Goal: Task Accomplishment & Management: Manage account settings

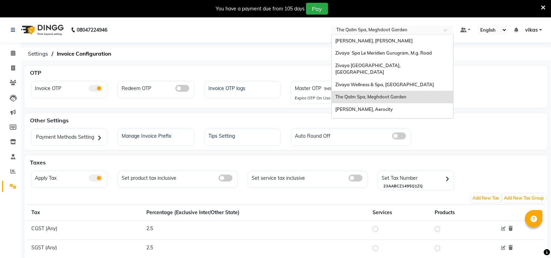
click at [344, 30] on input "text" at bounding box center [385, 30] width 101 height 7
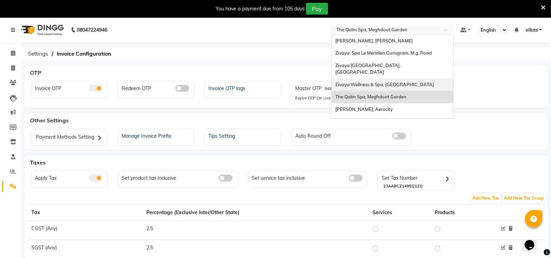
click at [363, 82] on span "Zivaya Wellness & Spa, [GEOGRAPHIC_DATA]" at bounding box center [384, 85] width 99 height 6
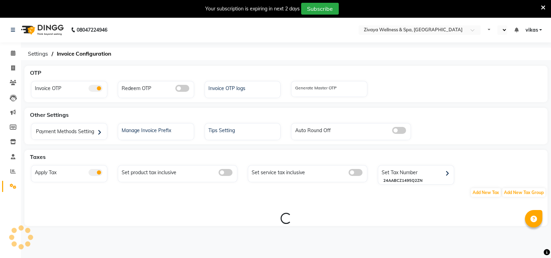
select select "en"
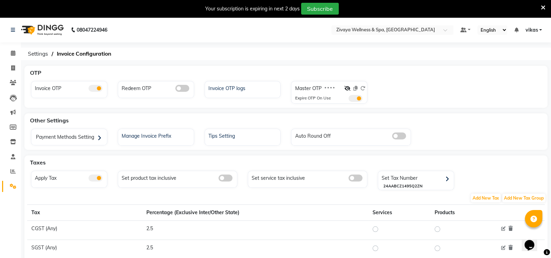
click at [543, 8] on icon at bounding box center [543, 8] width 5 height 6
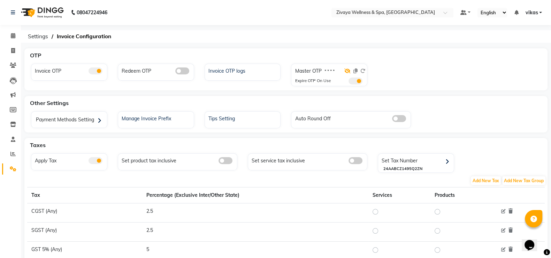
click at [349, 71] on icon at bounding box center [347, 71] width 6 height 5
click at [355, 69] on icon at bounding box center [355, 71] width 4 height 5
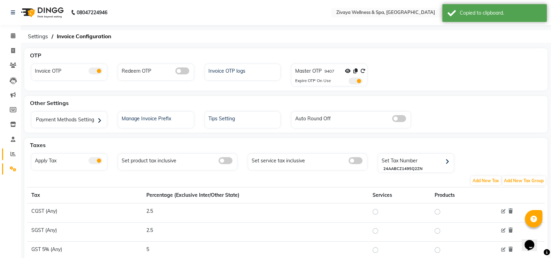
click at [13, 153] on icon at bounding box center [12, 154] width 5 height 5
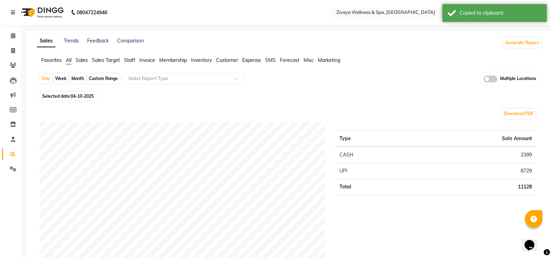
click at [74, 96] on span "04-10-2025" at bounding box center [82, 96] width 23 height 5
select select "10"
select select "2025"
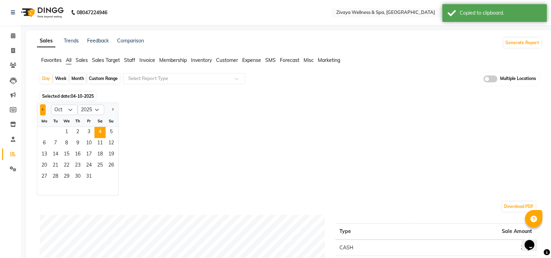
click at [44, 110] on span "Previous month" at bounding box center [43, 109] width 2 height 2
select select "9"
click at [54, 165] on span "23" at bounding box center [55, 166] width 11 height 11
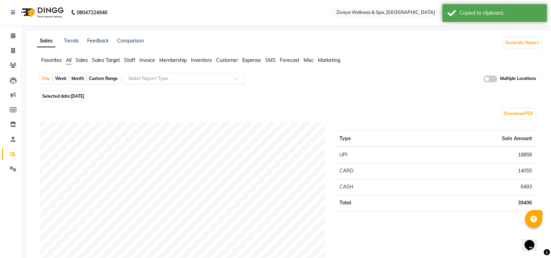
click at [176, 77] on input "text" at bounding box center [177, 78] width 100 height 7
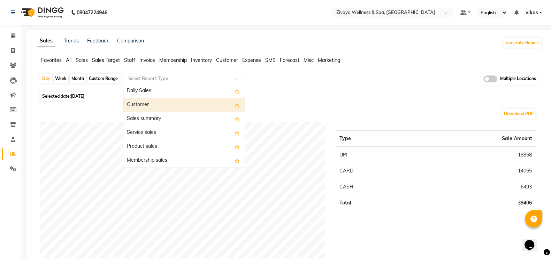
click at [158, 110] on div "Customer" at bounding box center [183, 105] width 121 height 14
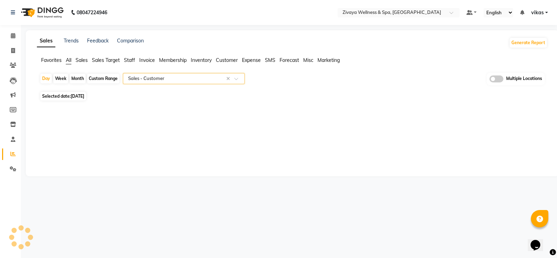
select select "filtered_report"
select select "csv"
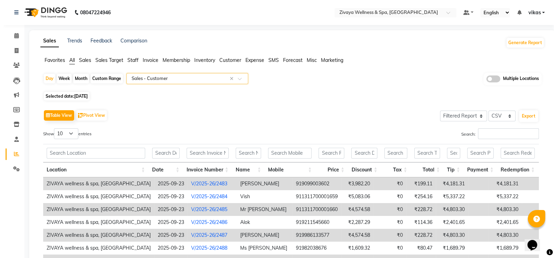
scroll to position [113, 0]
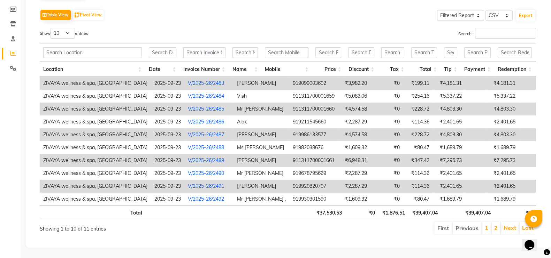
click at [208, 106] on link "V/2025-26/2485" at bounding box center [206, 109] width 36 height 6
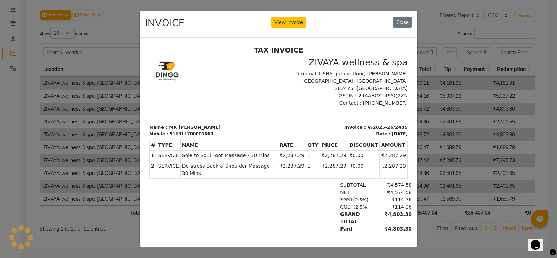
scroll to position [0, 0]
click at [283, 22] on button "View Invoice" at bounding box center [288, 22] width 35 height 11
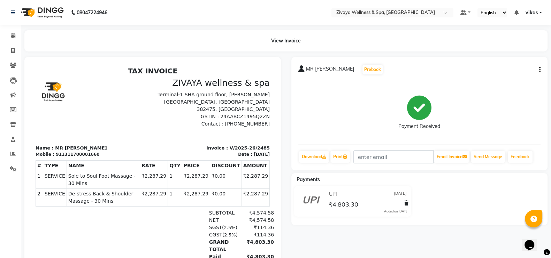
click at [539, 70] on icon "button" at bounding box center [539, 70] width 1 height 0
click at [489, 79] on div "Edit Invoice" at bounding box center [505, 78] width 48 height 9
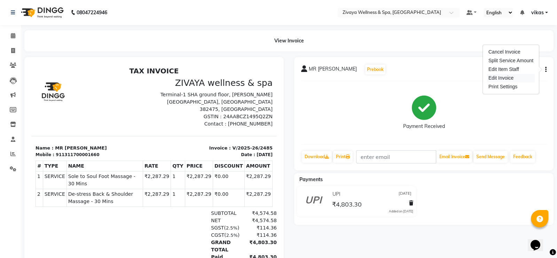
select select "service"
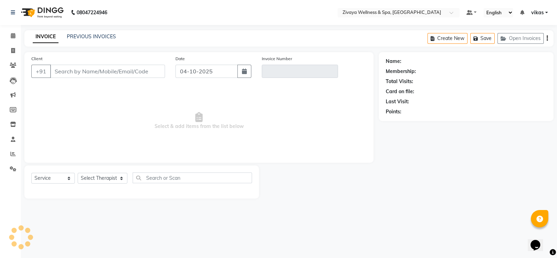
type input "1311700001660"
type input "V/2025-26/2485"
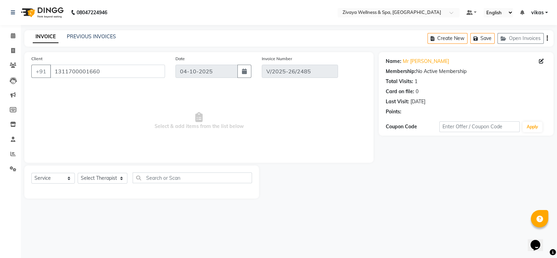
type input "[DATE]"
select select "select"
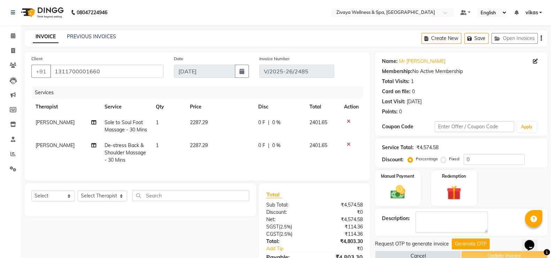
click at [41, 125] on span "[PERSON_NAME]" at bounding box center [55, 122] width 39 height 6
select select "90944"
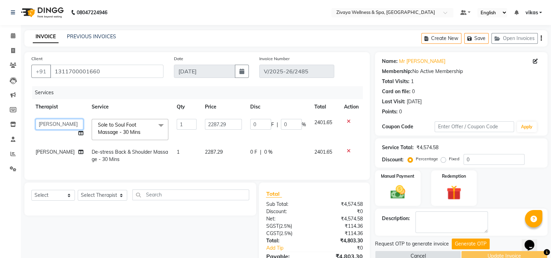
click at [41, 125] on select "arun AYIM ayush CHANDMUNI freddy genny JELLMARY kishor LIKWI madhummita MANJYOT…" at bounding box center [60, 124] width 48 height 11
click at [41, 124] on select "arun AYIM ayush CHANDMUNI freddy genny JELLMARY kishor LIKWI madhummita MANJYOT…" at bounding box center [60, 124] width 48 height 11
select select "58873"
click at [50, 148] on td "[PERSON_NAME]" at bounding box center [59, 156] width 56 height 23
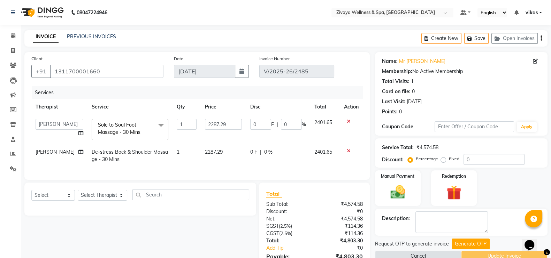
select select "90944"
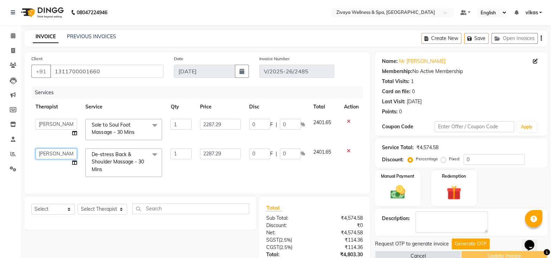
click at [50, 150] on select "arun AYIM ayush CHANDMUNI freddy genny JELLMARY kishor LIKWI madhummita MANJYOT…" at bounding box center [56, 154] width 41 height 11
select select "58873"
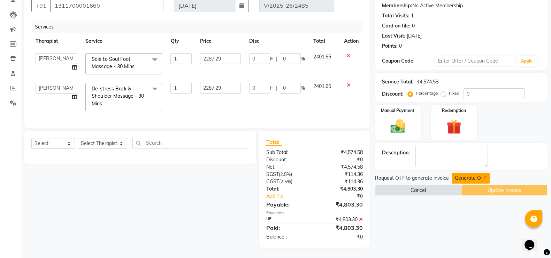
click at [459, 173] on button "Generate OTP" at bounding box center [470, 178] width 38 height 11
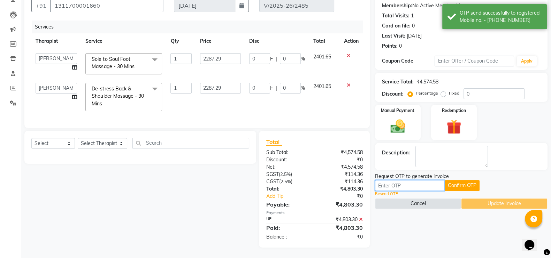
click at [421, 182] on input "text" at bounding box center [410, 185] width 70 height 11
paste input "9407"
type input "9407"
click at [447, 180] on button "Confirm OTP" at bounding box center [461, 185] width 35 height 11
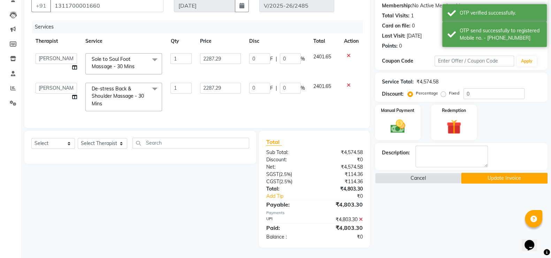
click at [474, 173] on button "Update Invoice" at bounding box center [504, 178] width 86 height 11
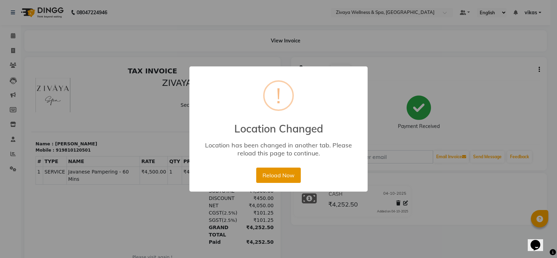
click at [285, 179] on button "Reload Now" at bounding box center [278, 175] width 44 height 15
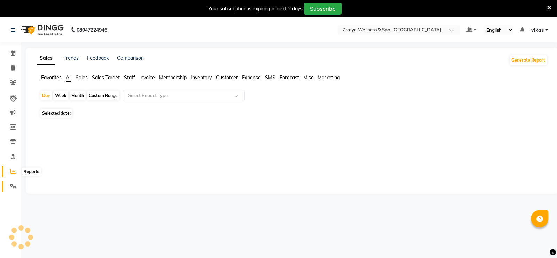
click at [10, 185] on icon at bounding box center [13, 186] width 7 height 5
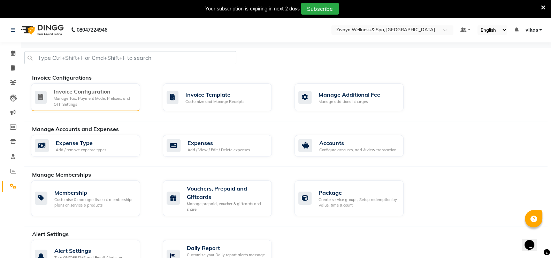
click at [130, 87] on div "Invoice Configuration" at bounding box center [94, 91] width 81 height 8
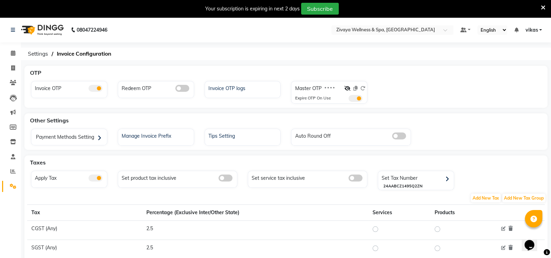
click at [346, 86] on span at bounding box center [347, 88] width 6 height 6
click at [354, 91] on div at bounding box center [354, 90] width 21 height 10
click at [347, 91] on icon at bounding box center [347, 88] width 6 height 5
click at [365, 88] on icon at bounding box center [362, 88] width 5 height 5
click at [356, 99] on span at bounding box center [355, 98] width 14 height 7
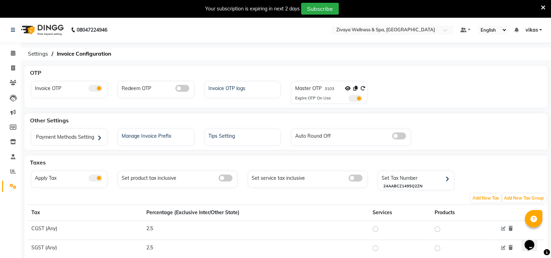
click at [348, 100] on input "checkbox" at bounding box center [348, 100] width 0 height 0
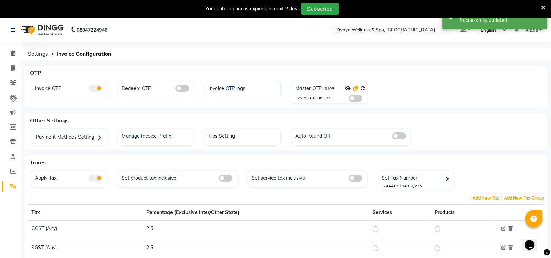
click at [355, 90] on icon at bounding box center [355, 88] width 4 height 5
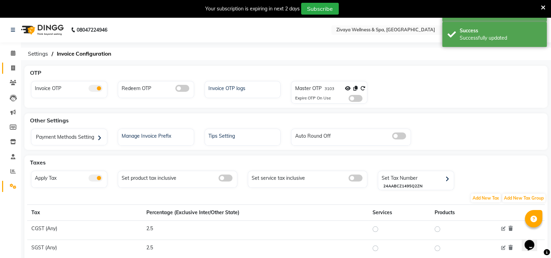
click at [11, 72] on link "Invoice" at bounding box center [10, 68] width 17 height 11
select select "service"
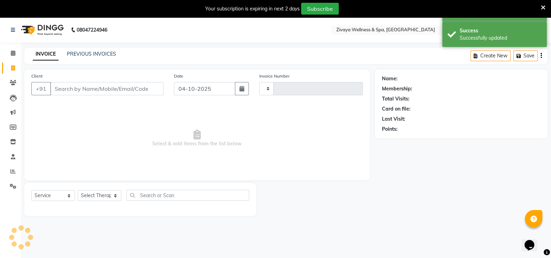
scroll to position [17, 0]
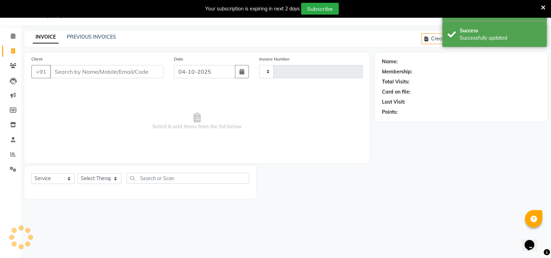
type input "2672"
select select "7070"
click at [237, 70] on button "button" at bounding box center [242, 71] width 14 height 13
select select "10"
select select "2025"
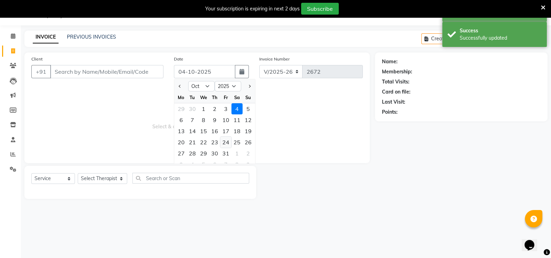
click at [227, 143] on div "24" at bounding box center [225, 142] width 11 height 11
type input "24-10-2025"
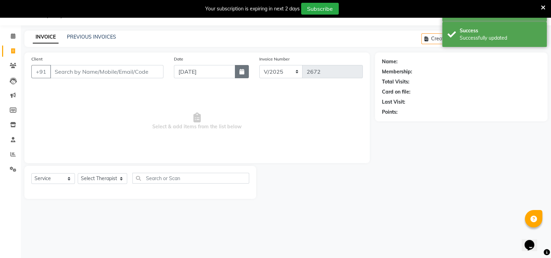
click at [242, 75] on button "button" at bounding box center [242, 71] width 14 height 13
select select "10"
select select "2025"
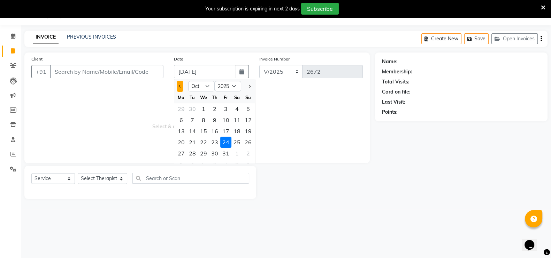
click at [181, 88] on button "Previous month" at bounding box center [180, 86] width 6 height 11
select select "9"
click at [204, 141] on div "24" at bounding box center [203, 142] width 11 height 11
type input "[DATE]"
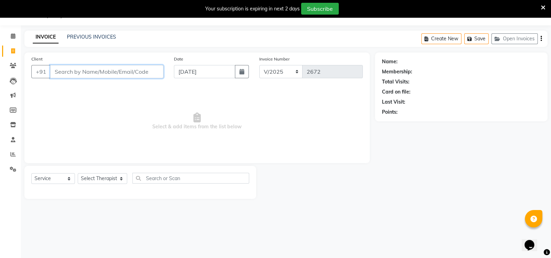
click at [115, 69] on input "Client" at bounding box center [106, 71] width 113 height 13
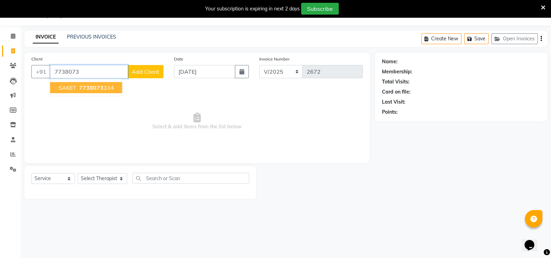
click at [101, 87] on span "7738073" at bounding box center [91, 87] width 24 height 7
type input "7738073334"
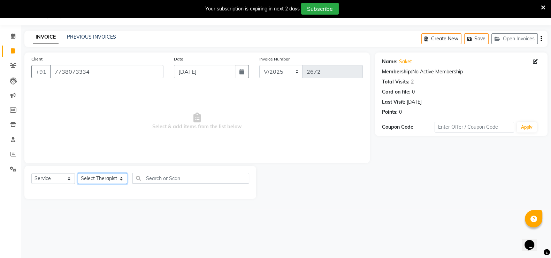
click at [100, 179] on select "Select Therapist arun AYIM ayush CHANDMUNI freddy genny JELLMARY kishor LIKWI m…" at bounding box center [102, 178] width 49 height 11
select select "88497"
click at [78, 173] on select "Select Therapist arun AYIM ayush CHANDMUNI freddy genny JELLMARY kishor LIKWI m…" at bounding box center [102, 178] width 49 height 11
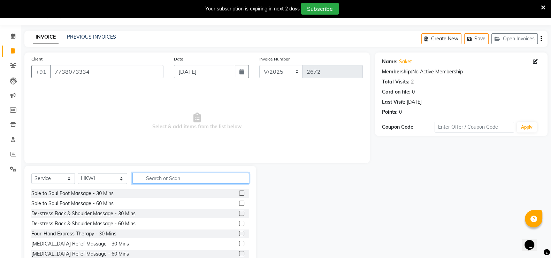
click at [144, 174] on input "text" at bounding box center [190, 178] width 117 height 11
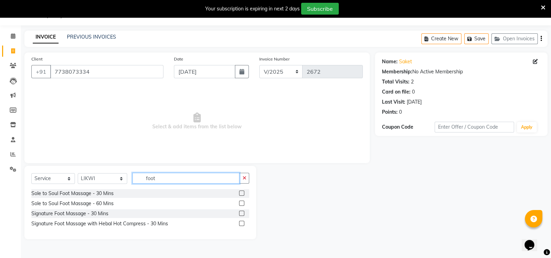
type input "foot"
click at [243, 193] on label at bounding box center [241, 193] width 5 height 5
click at [243, 193] on input "checkbox" at bounding box center [241, 194] width 5 height 5
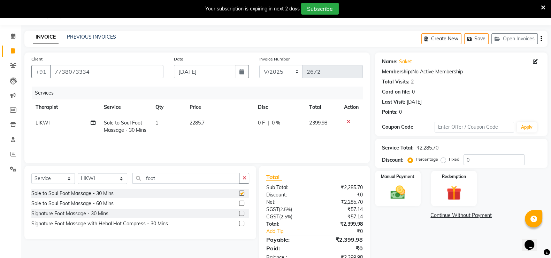
checkbox input "false"
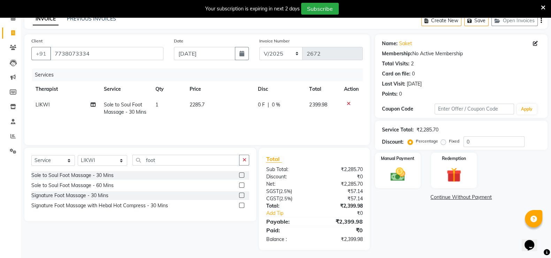
scroll to position [0, 0]
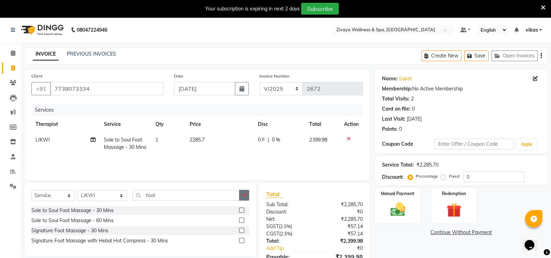
click at [247, 192] on button "button" at bounding box center [244, 195] width 10 height 11
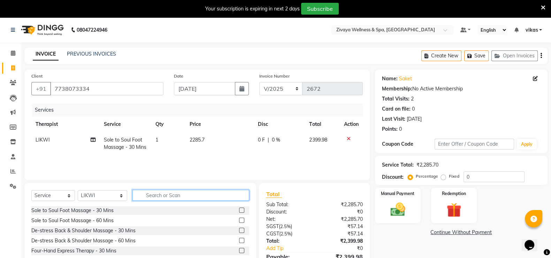
click at [147, 195] on input "text" at bounding box center [190, 195] width 117 height 11
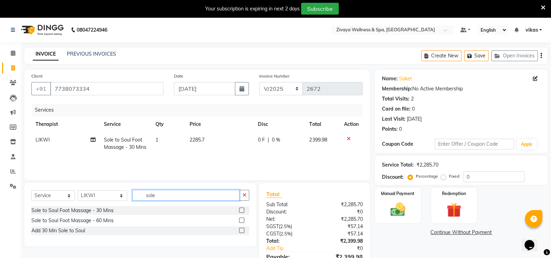
type input "sole"
click at [240, 211] on label at bounding box center [241, 210] width 5 height 5
click at [240, 211] on input "checkbox" at bounding box center [241, 211] width 5 height 5
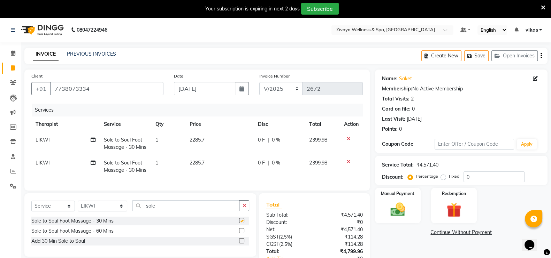
checkbox input "false"
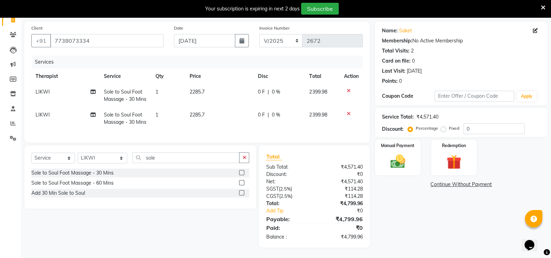
scroll to position [55, 0]
click at [406, 153] on img at bounding box center [397, 161] width 25 height 17
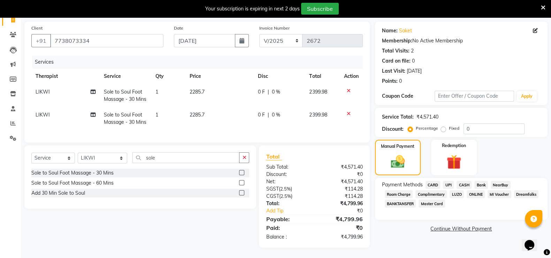
click at [436, 181] on span "CARD" at bounding box center [432, 185] width 15 height 8
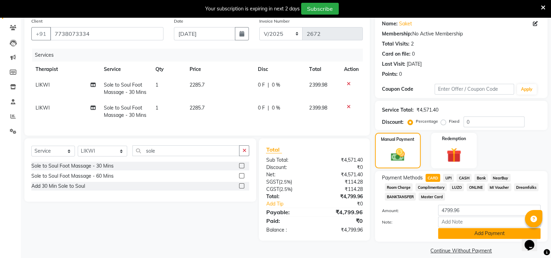
click at [485, 233] on button "Add Payment" at bounding box center [489, 234] width 102 height 11
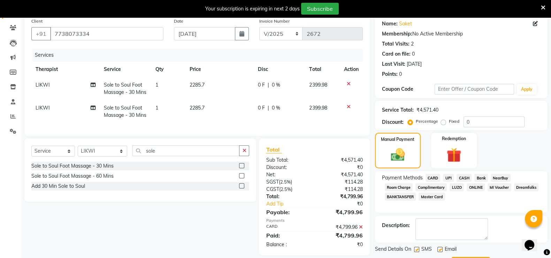
click at [361, 230] on icon at bounding box center [361, 227] width 4 height 5
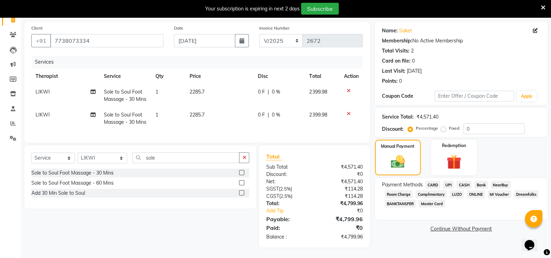
click at [447, 181] on span "UPI" at bounding box center [448, 185] width 11 height 8
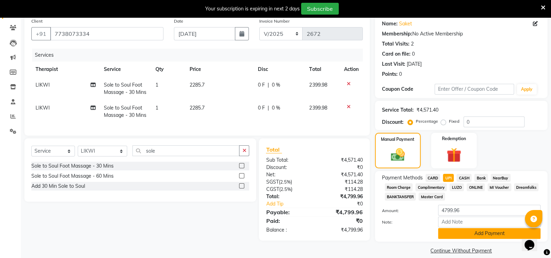
click at [446, 231] on button "Add Payment" at bounding box center [489, 234] width 102 height 11
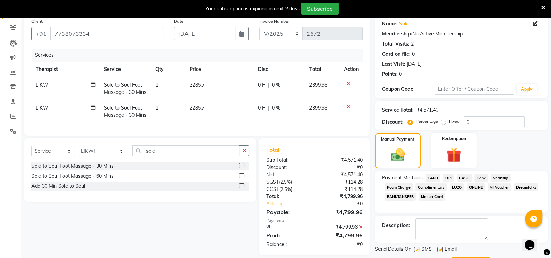
scroll to position [87, 0]
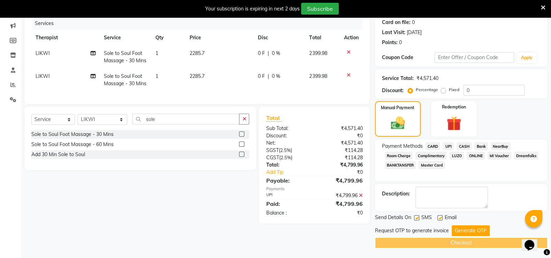
click at [417, 221] on div at bounding box center [416, 219] width 5 height 7
drag, startPoint x: 416, startPoint y: 218, endPoint x: 423, endPoint y: 217, distance: 7.7
click at [417, 217] on label at bounding box center [416, 218] width 5 height 5
click at [417, 217] on input "checkbox" at bounding box center [416, 218] width 5 height 5
checkbox input "false"
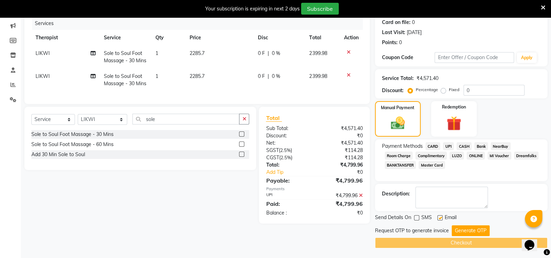
click at [436, 218] on div "Send Details On SMS Email" at bounding box center [461, 218] width 172 height 9
click at [441, 216] on label at bounding box center [439, 218] width 5 height 5
click at [441, 216] on input "checkbox" at bounding box center [439, 218] width 5 height 5
checkbox input "false"
click at [453, 227] on button "Generate OTP" at bounding box center [470, 231] width 38 height 11
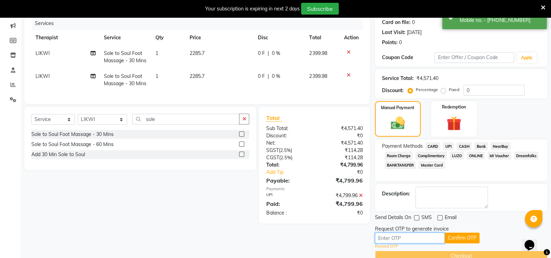
click at [426, 233] on input "text" at bounding box center [410, 238] width 70 height 11
paste input "3103"
click at [441, 232] on div "Request OTP to generate invoice 3103 Confirm OTP Resend OTP" at bounding box center [461, 238] width 172 height 24
type input "3103"
click at [449, 238] on button "Confirm OTP" at bounding box center [461, 238] width 35 height 11
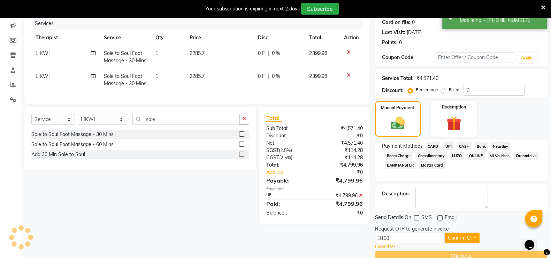
scroll to position [74, 0]
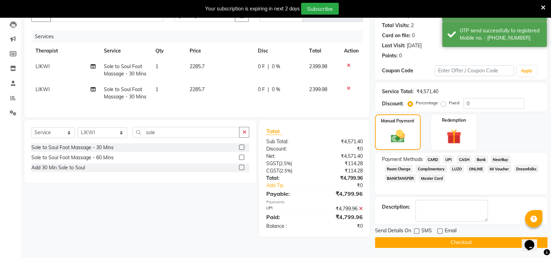
click at [439, 244] on button "Checkout" at bounding box center [461, 243] width 172 height 11
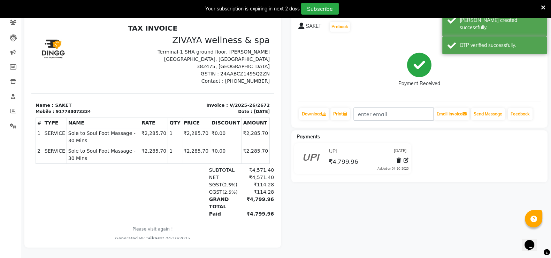
click at [543, 7] on icon at bounding box center [543, 8] width 5 height 6
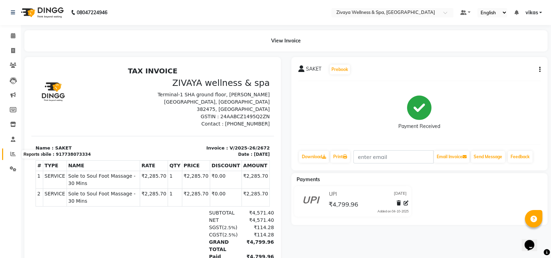
click at [10, 150] on span at bounding box center [13, 154] width 12 height 8
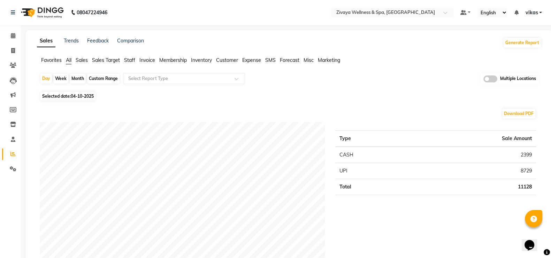
click at [82, 92] on span "Selected date: [DATE]" at bounding box center [67, 96] width 55 height 9
select select "10"
select select "2025"
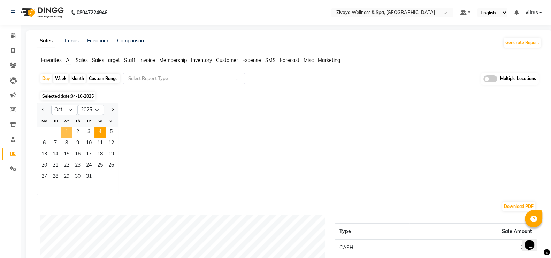
click at [68, 131] on span "1" at bounding box center [66, 132] width 11 height 11
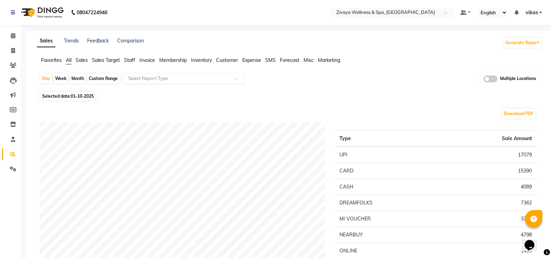
click at [158, 83] on ng-select "Select Report Type" at bounding box center [184, 78] width 122 height 11
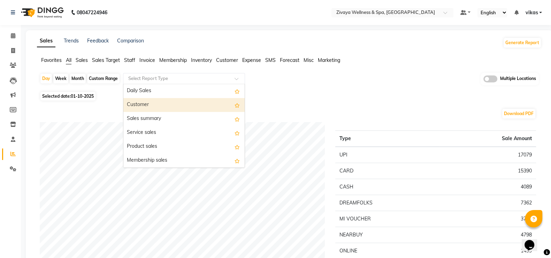
click at [159, 99] on div "Customer" at bounding box center [183, 105] width 121 height 14
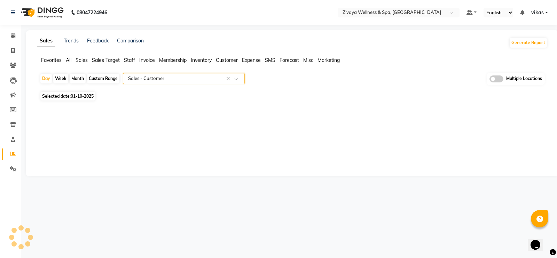
select select "filtered_report"
select select "csv"
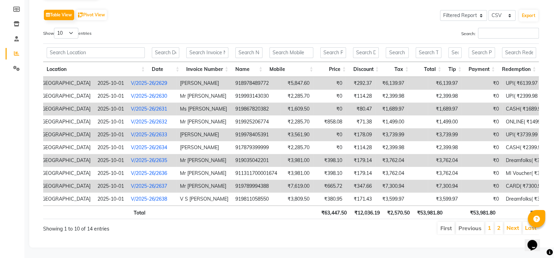
scroll to position [0, 60]
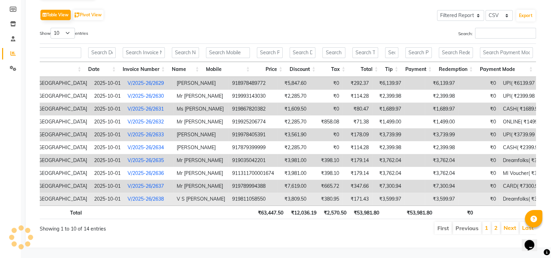
click at [139, 196] on link "V/2025-26/2638" at bounding box center [145, 199] width 36 height 6
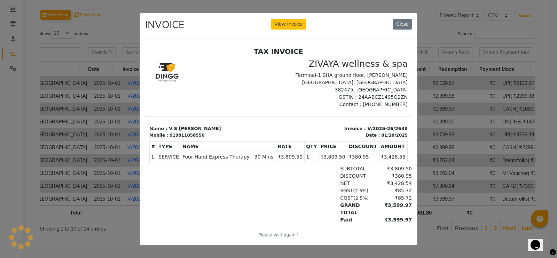
scroll to position [0, 0]
click at [280, 15] on div "INVOICE View Invoice Close" at bounding box center [279, 26] width 278 height 26
click at [286, 20] on button "View Invoice" at bounding box center [288, 24] width 35 height 11
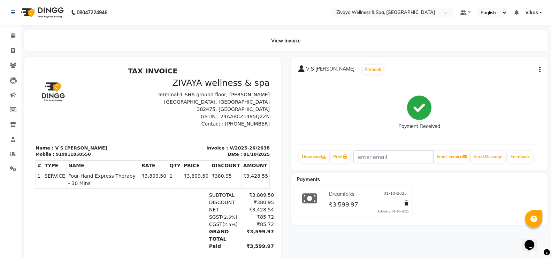
click at [546, 67] on div "V S KUKREJA Prebook Payment Received Download Print Email Invoice Send Message …" at bounding box center [419, 114] width 256 height 114
click at [540, 68] on div "V S KUKREJA Prebook Payment Received Download Print Email Invoice Send Message …" at bounding box center [419, 114] width 256 height 114
click at [539, 70] on icon "button" at bounding box center [539, 70] width 1 height 0
click at [504, 77] on div "Edit Invoice" at bounding box center [505, 78] width 48 height 9
select select "service"
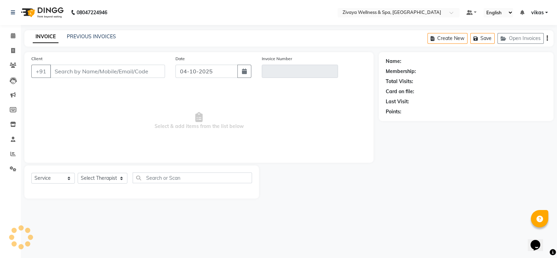
type input "9811058550"
type input "V/2025-26/2638"
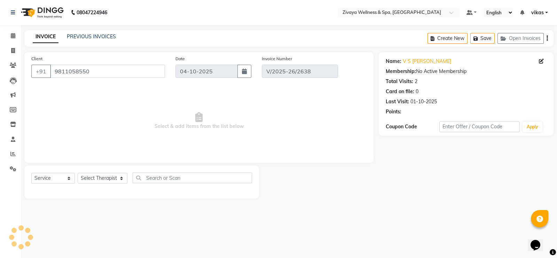
type input "01-10-2025"
select select "select"
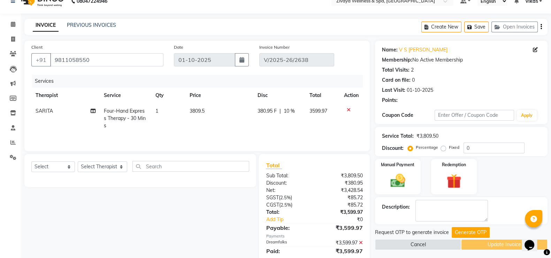
scroll to position [36, 0]
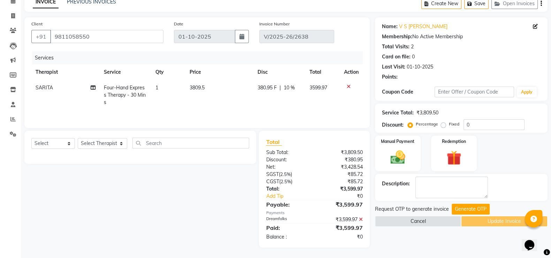
click at [361, 218] on icon at bounding box center [361, 219] width 4 height 5
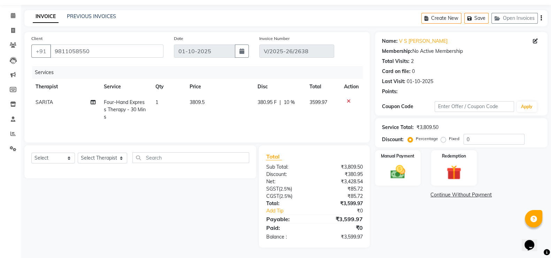
scroll to position [22, 0]
click at [415, 176] on div "Manual Payment" at bounding box center [398, 168] width 48 height 37
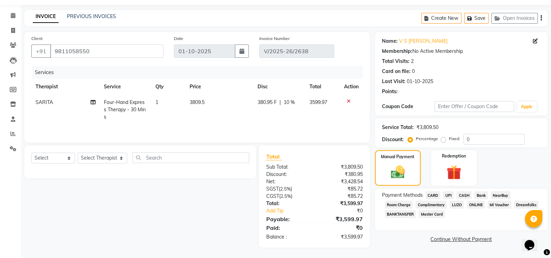
click at [434, 192] on span "CARD" at bounding box center [432, 196] width 15 height 8
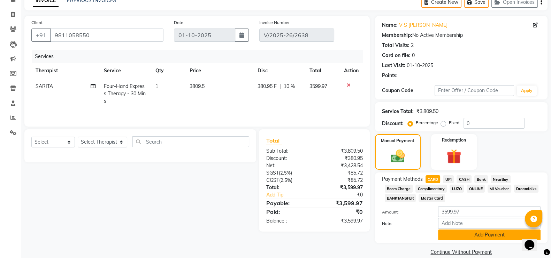
click at [452, 236] on button "Add Payment" at bounding box center [489, 235] width 102 height 11
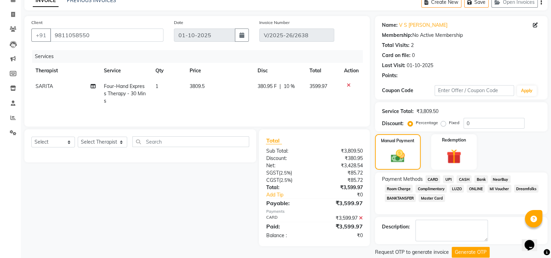
scroll to position [58, 0]
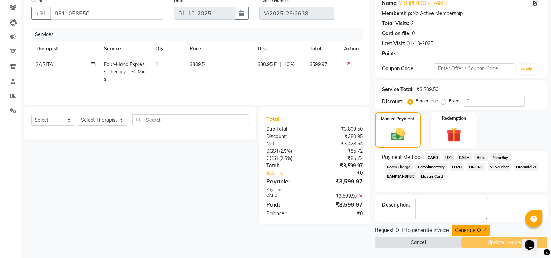
click at [471, 231] on button "Generate OTP" at bounding box center [470, 230] width 38 height 11
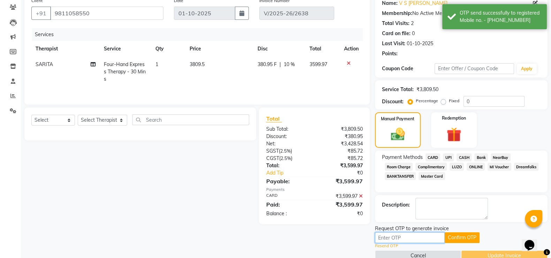
click at [435, 236] on input "text" at bounding box center [410, 238] width 70 height 11
paste input "3103"
type input "3103"
click at [473, 240] on button "Confirm OTP" at bounding box center [461, 238] width 35 height 11
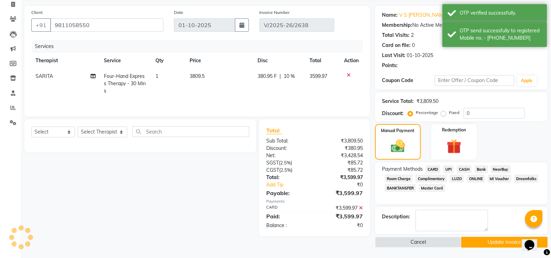
scroll to position [46, 0]
click at [473, 239] on button "Update Invoice" at bounding box center [504, 243] width 86 height 11
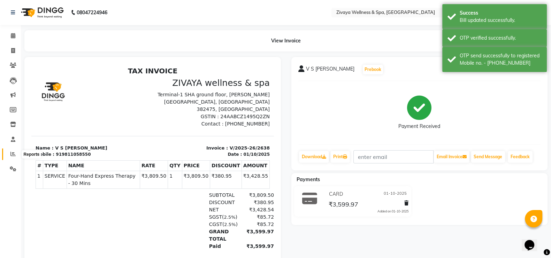
click at [13, 153] on icon at bounding box center [12, 154] width 5 height 5
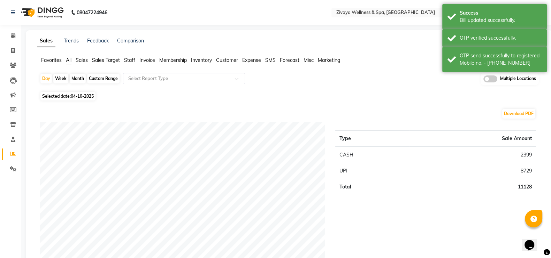
click at [77, 94] on span "04-10-2025" at bounding box center [82, 96] width 23 height 5
select select "10"
select select "2025"
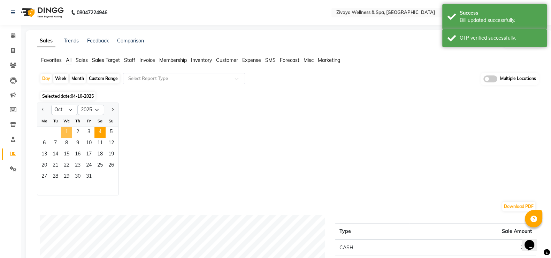
click at [66, 132] on span "1" at bounding box center [66, 132] width 11 height 11
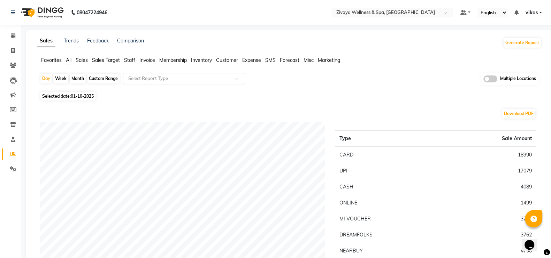
click at [212, 78] on input "text" at bounding box center [177, 78] width 100 height 7
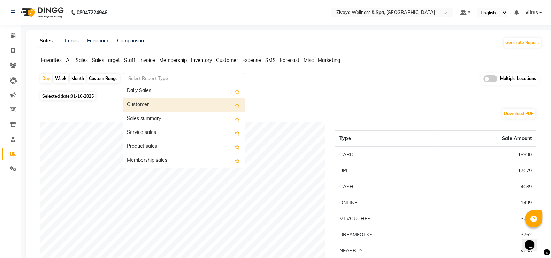
click at [193, 107] on div "Customer" at bounding box center [183, 105] width 121 height 14
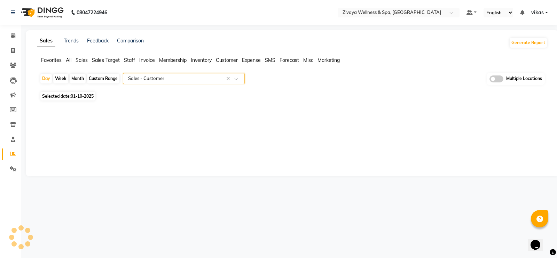
select select "filtered_report"
select select "csv"
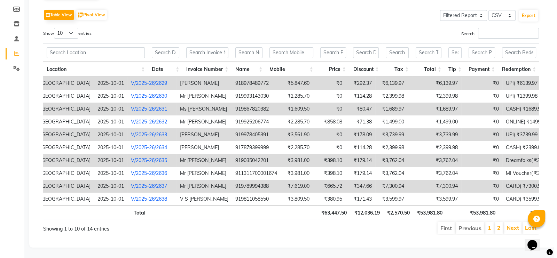
scroll to position [0, 60]
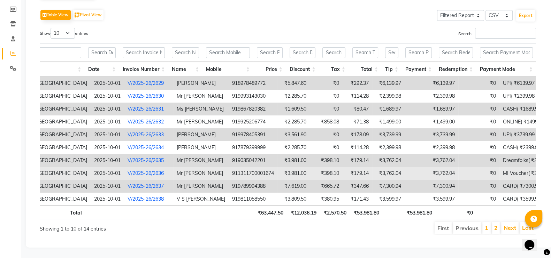
click at [141, 170] on link "V/2025-26/2636" at bounding box center [145, 173] width 36 height 6
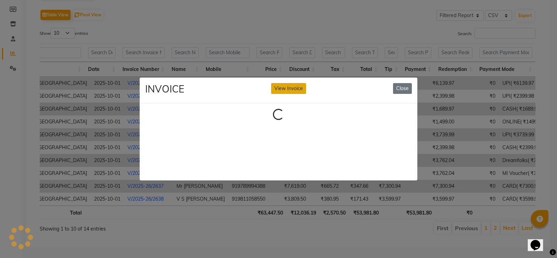
click at [292, 84] on button "View Invoice" at bounding box center [288, 88] width 35 height 11
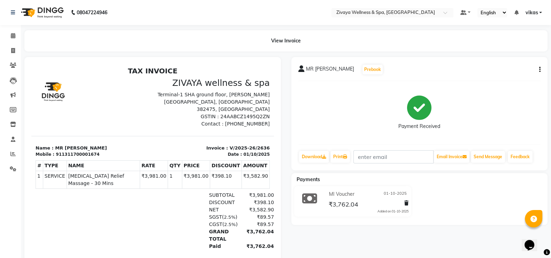
click at [539, 70] on icon "button" at bounding box center [539, 70] width 1 height 0
click at [509, 81] on div "Edit Invoice" at bounding box center [505, 78] width 48 height 9
select select "service"
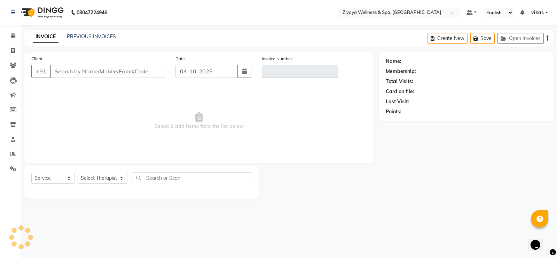
type input "1311700001674"
type input "V/2025-26/2636"
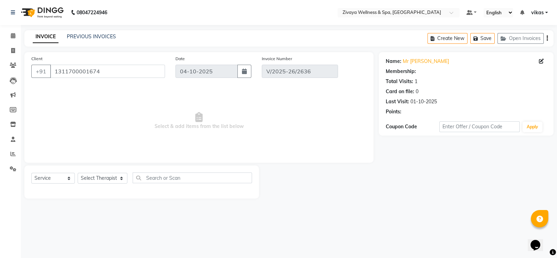
type input "01-10-2025"
select select "select"
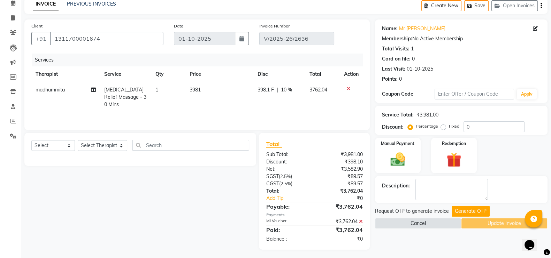
scroll to position [35, 0]
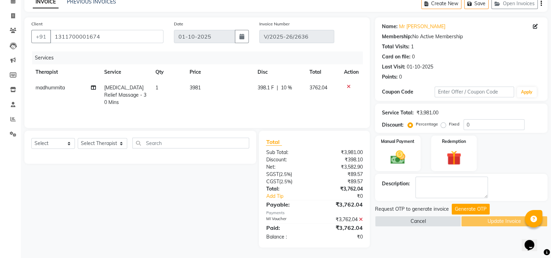
click at [359, 218] on icon at bounding box center [361, 219] width 4 height 5
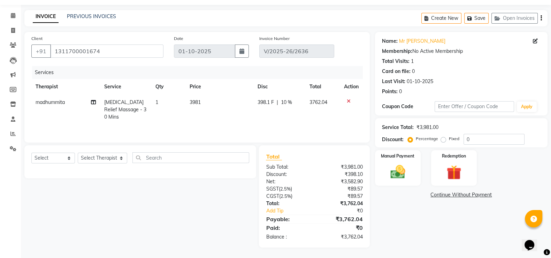
scroll to position [21, 0]
click at [393, 176] on img at bounding box center [397, 171] width 25 height 17
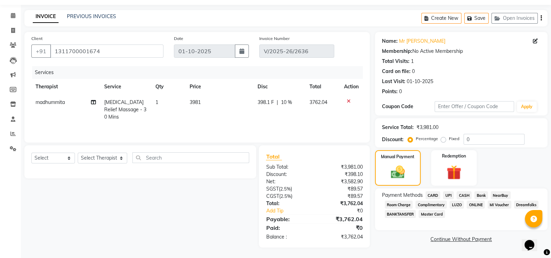
click at [465, 197] on span "CASH" at bounding box center [463, 196] width 15 height 8
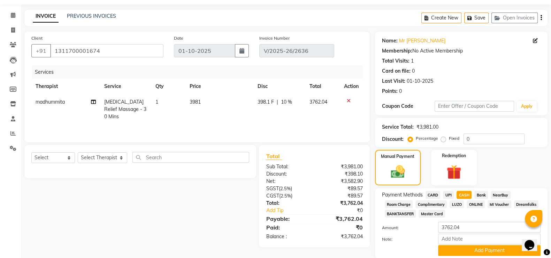
scroll to position [35, 0]
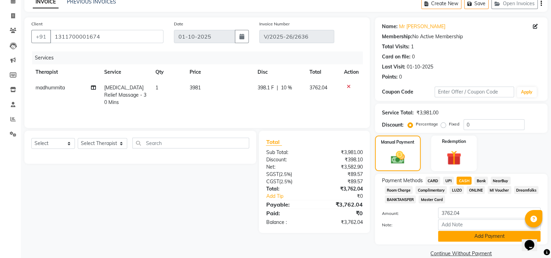
click at [469, 234] on button "Add Payment" at bounding box center [489, 236] width 102 height 11
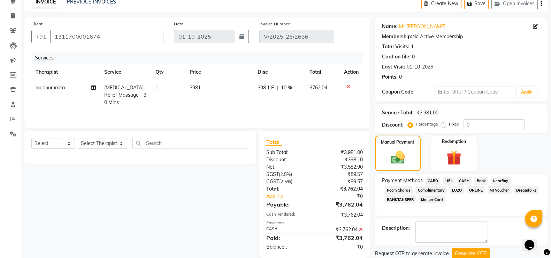
scroll to position [58, 0]
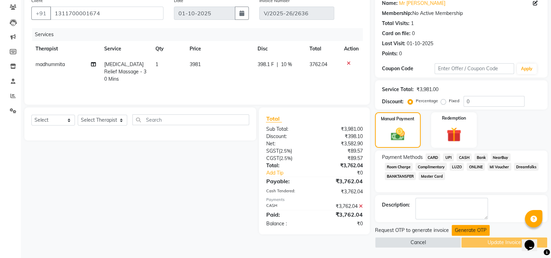
click at [457, 232] on button "Generate OTP" at bounding box center [470, 230] width 38 height 11
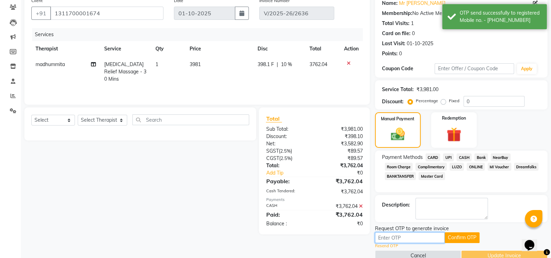
click at [427, 233] on input "text" at bounding box center [410, 238] width 70 height 11
paste input "3103"
type input "3103"
click at [457, 234] on button "Confirm OTP" at bounding box center [461, 238] width 35 height 11
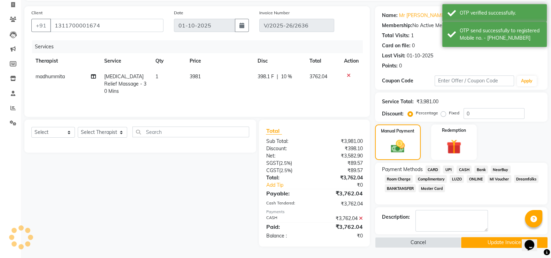
drag, startPoint x: 470, startPoint y: 258, endPoint x: 475, endPoint y: 245, distance: 13.9
click at [473, 249] on main "INVOICE PREVIOUS INVOICES Create New Save Open Invoices Client +91 131170000167…" at bounding box center [286, 121] width 530 height 275
click at [477, 234] on div "Description:" at bounding box center [461, 221] width 172 height 27
click at [478, 243] on button "Update Invoice" at bounding box center [504, 243] width 86 height 11
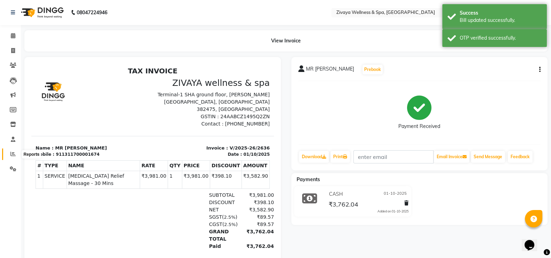
click at [10, 157] on icon at bounding box center [12, 154] width 5 height 5
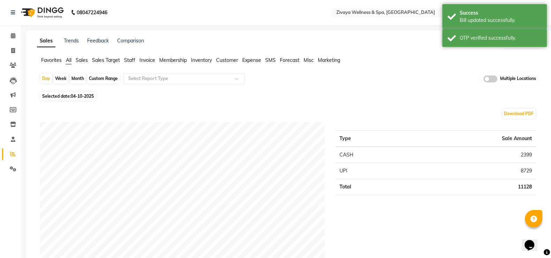
click at [79, 98] on span "04-10-2025" at bounding box center [82, 96] width 23 height 5
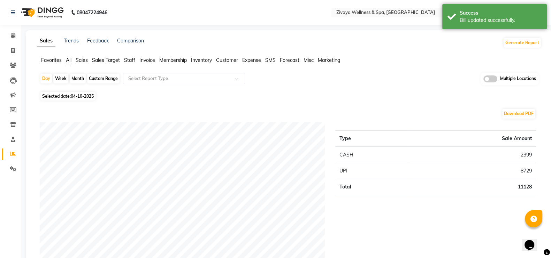
select select "10"
select select "2025"
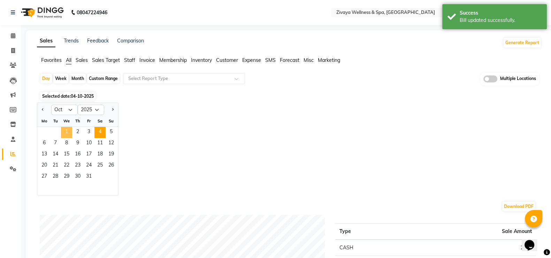
click at [65, 133] on span "1" at bounding box center [66, 132] width 11 height 11
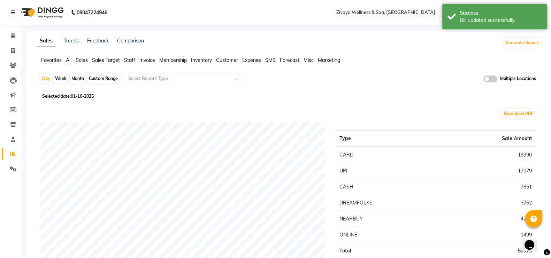
click at [206, 85] on div "Day Week Month Custom Range Select Report Type Multiple Locations" at bounding box center [289, 81] width 499 height 17
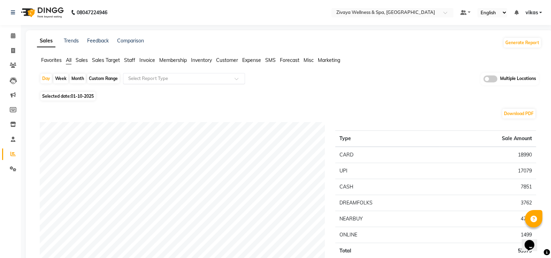
click at [207, 77] on input "text" at bounding box center [177, 78] width 100 height 7
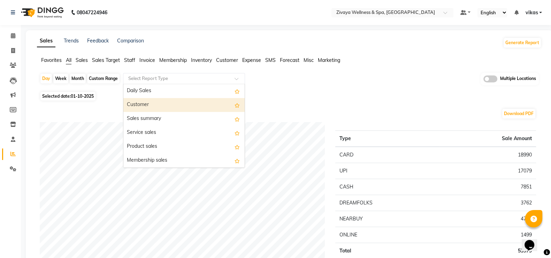
click at [203, 106] on div "Customer" at bounding box center [183, 105] width 121 height 14
select select "filtered_report"
select select "csv"
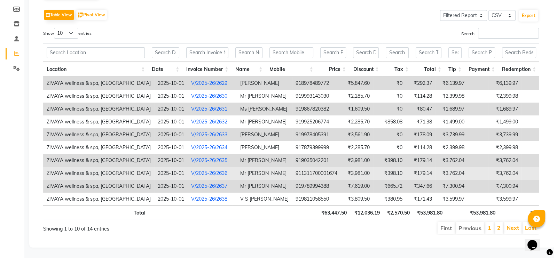
scroll to position [113, 0]
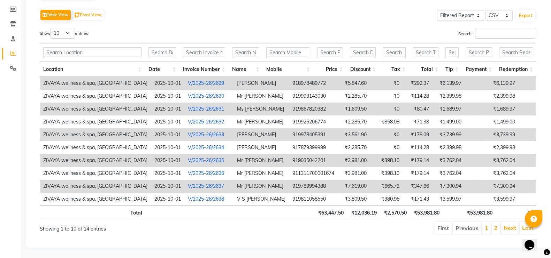
click at [213, 157] on link "V/2025-26/2635" at bounding box center [206, 160] width 36 height 6
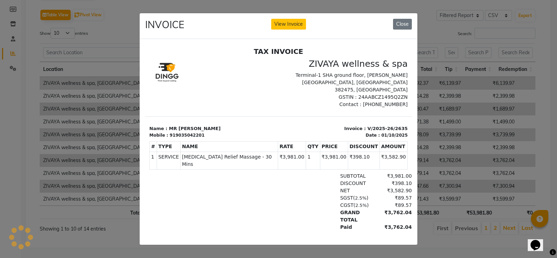
scroll to position [0, 0]
click at [277, 19] on button "View Invoice" at bounding box center [288, 24] width 35 height 11
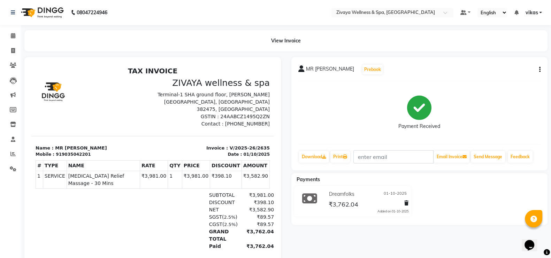
click at [540, 70] on icon "button" at bounding box center [539, 70] width 1 height 0
click at [512, 80] on div "Edit Invoice" at bounding box center [505, 78] width 48 height 9
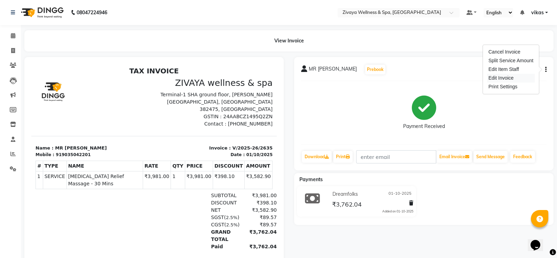
select select "service"
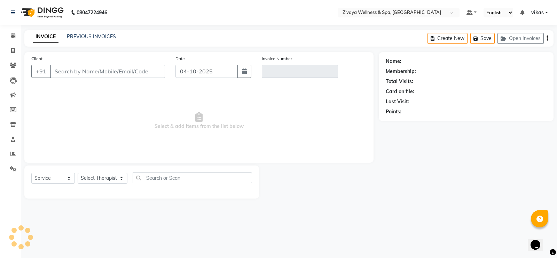
type input "9035042201"
type input "V/2025-26/2635"
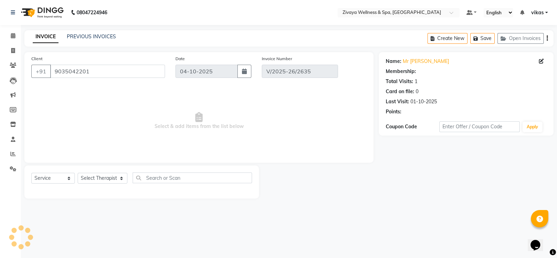
type input "01-10-2025"
select select "select"
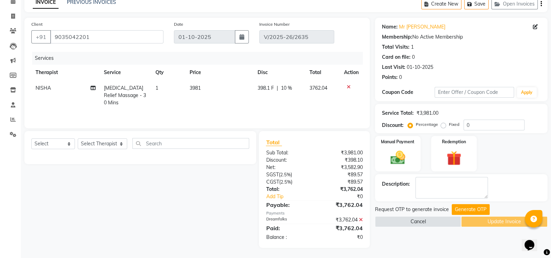
scroll to position [35, 0]
click at [360, 219] on icon at bounding box center [361, 219] width 4 height 5
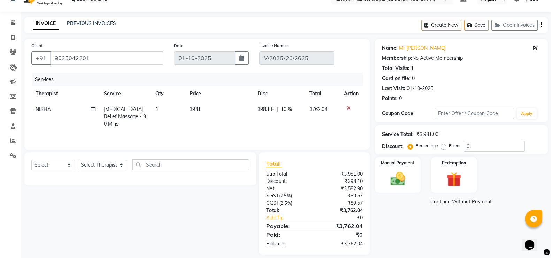
scroll to position [21, 0]
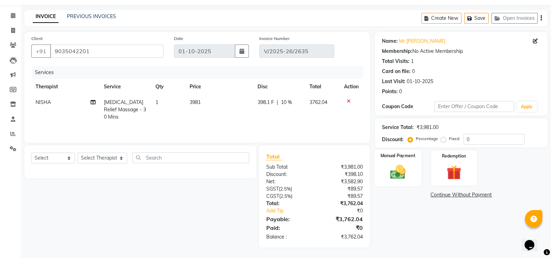
click at [404, 168] on img at bounding box center [397, 171] width 25 height 17
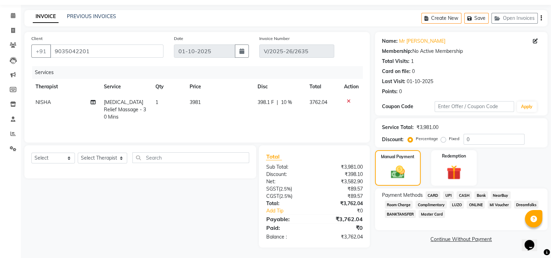
click at [464, 193] on span "CASH" at bounding box center [463, 196] width 15 height 8
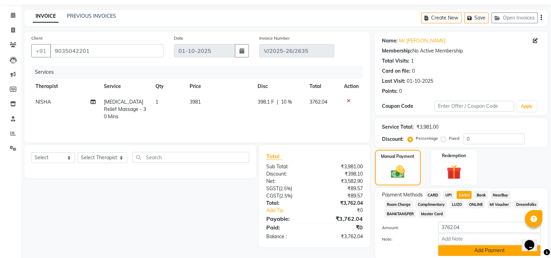
click at [466, 256] on button "Add Payment" at bounding box center [489, 251] width 102 height 11
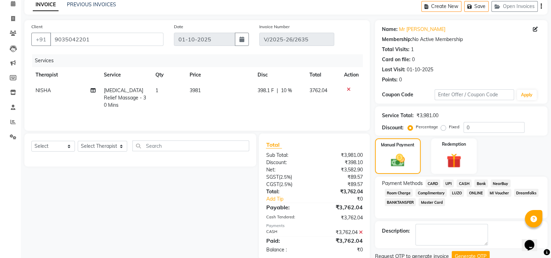
scroll to position [58, 0]
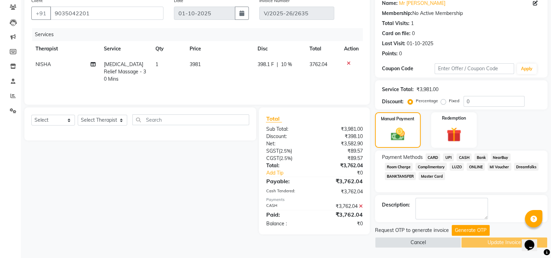
click at [478, 238] on div "Cancel Update Invoice" at bounding box center [461, 243] width 172 height 11
click at [469, 228] on button "Generate OTP" at bounding box center [470, 230] width 38 height 11
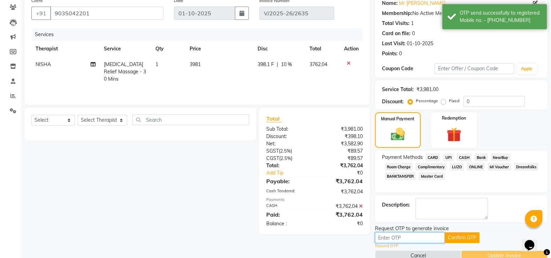
click at [425, 235] on input "text" at bounding box center [410, 238] width 70 height 11
paste input "3103"
type input "3103"
drag, startPoint x: 475, startPoint y: 231, endPoint x: 475, endPoint y: 243, distance: 12.5
click at [475, 230] on div "Request OTP to generate invoice" at bounding box center [461, 228] width 172 height 7
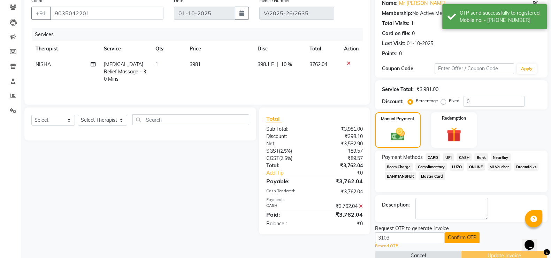
click at [470, 233] on button "Confirm OTP" at bounding box center [461, 238] width 35 height 11
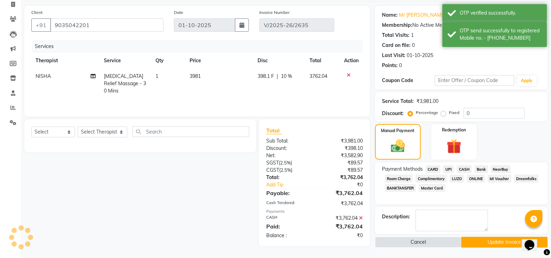
scroll to position [46, 0]
click at [485, 248] on main "INVOICE PREVIOUS INVOICES Create New Save Open Invoices Client +91 9035042201 D…" at bounding box center [286, 121] width 530 height 275
click at [490, 243] on button "Update Invoice" at bounding box center [504, 243] width 86 height 11
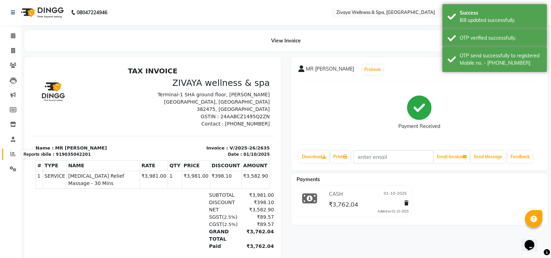
click at [11, 156] on icon at bounding box center [12, 154] width 5 height 5
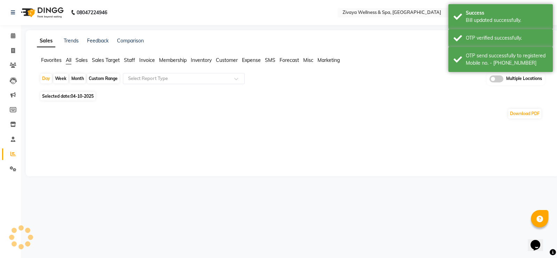
click at [64, 95] on span "Selected date: [DATE]" at bounding box center [67, 96] width 55 height 9
select select "10"
select select "2025"
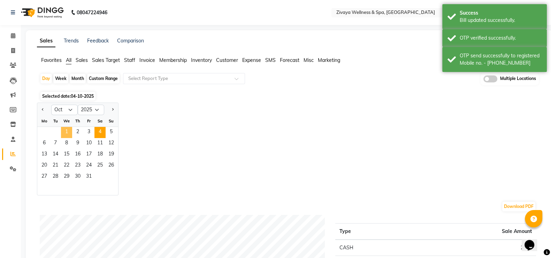
click at [63, 136] on span "1" at bounding box center [66, 132] width 11 height 11
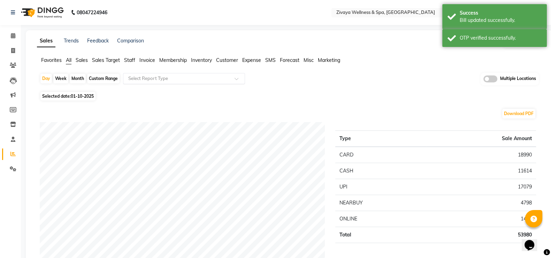
click at [195, 81] on input "text" at bounding box center [177, 78] width 100 height 7
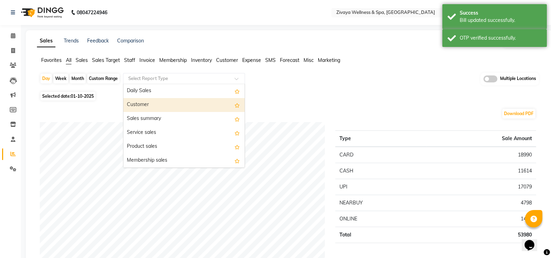
click at [192, 103] on div "Customer" at bounding box center [183, 105] width 121 height 14
select select "filtered_report"
select select "csv"
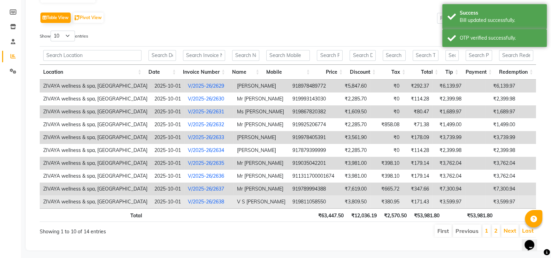
scroll to position [113, 0]
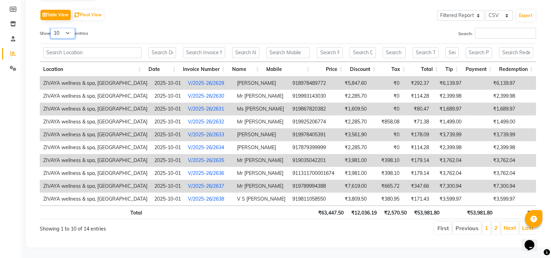
click at [68, 28] on select "10 25 50 100" at bounding box center [63, 33] width 24 height 11
select select "25"
click at [52, 28] on select "10 25 50 100" at bounding box center [63, 33] width 24 height 11
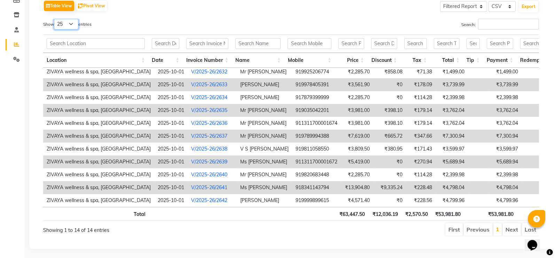
scroll to position [117, 0]
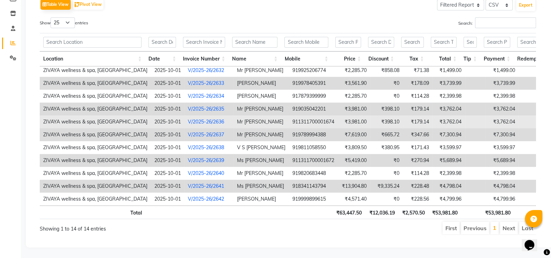
click at [211, 119] on link "V/2025-26/2636" at bounding box center [206, 122] width 36 height 6
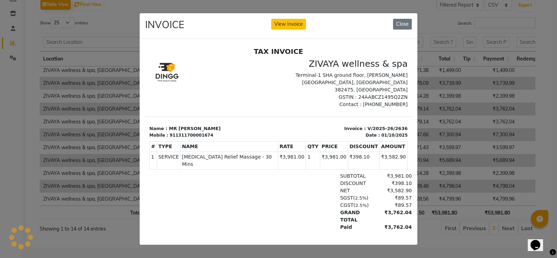
scroll to position [0, 0]
click at [293, 26] on button "View Invoice" at bounding box center [288, 24] width 35 height 11
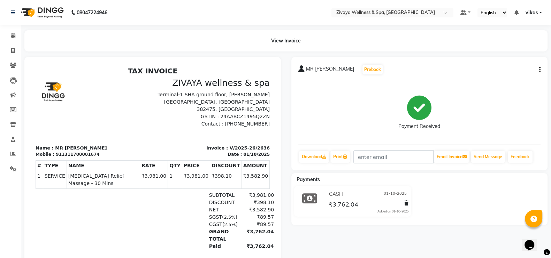
click at [541, 69] on div "MR SANJAY Prebook Payment Received Download Print Email Invoice Send Message Fe…" at bounding box center [419, 114] width 256 height 114
click at [540, 70] on icon "button" at bounding box center [539, 70] width 1 height 0
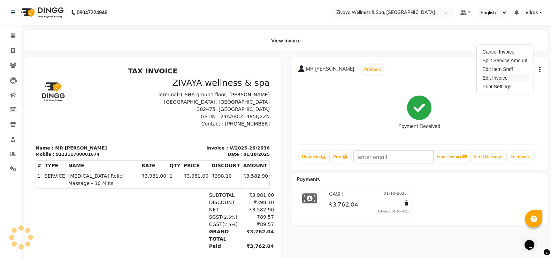
click at [515, 78] on div "Edit Invoice" at bounding box center [505, 78] width 48 height 9
select select "service"
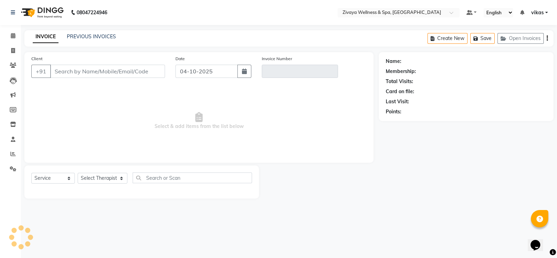
type input "1311700001674"
type input "V/2025-26/2636"
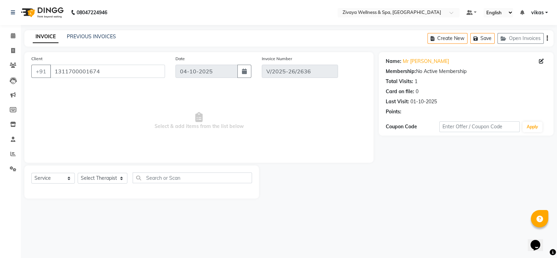
type input "01-10-2025"
select select "select"
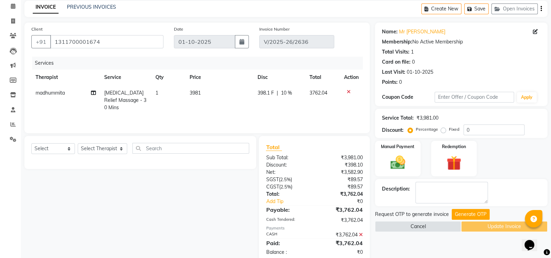
scroll to position [45, 0]
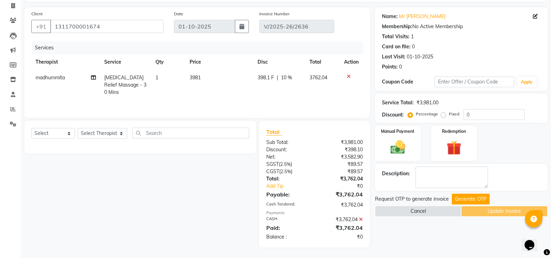
click at [361, 220] on icon at bounding box center [361, 219] width 4 height 5
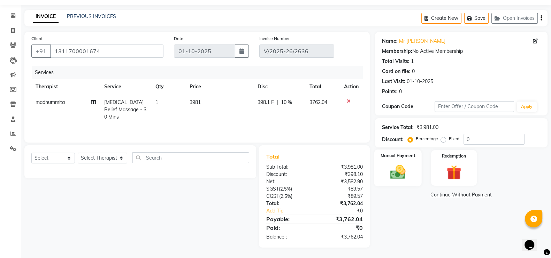
drag, startPoint x: 411, startPoint y: 157, endPoint x: 415, endPoint y: 176, distance: 18.4
click at [411, 158] on label "Manual Payment" at bounding box center [397, 156] width 35 height 7
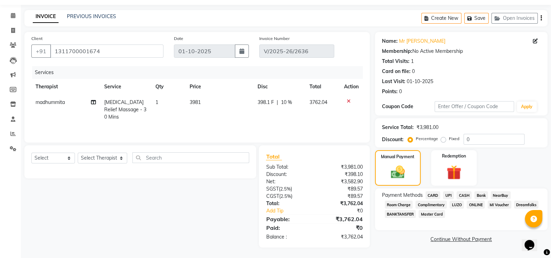
click at [430, 192] on span "CARD" at bounding box center [432, 196] width 15 height 8
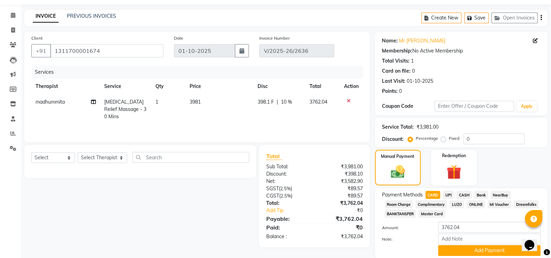
scroll to position [45, 0]
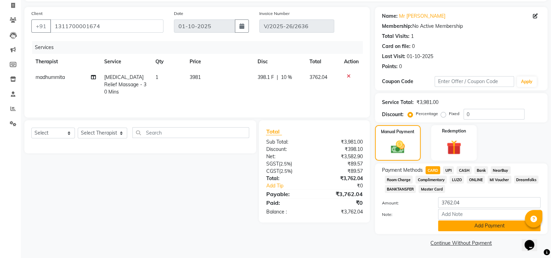
click at [448, 226] on button "Add Payment" at bounding box center [489, 226] width 102 height 11
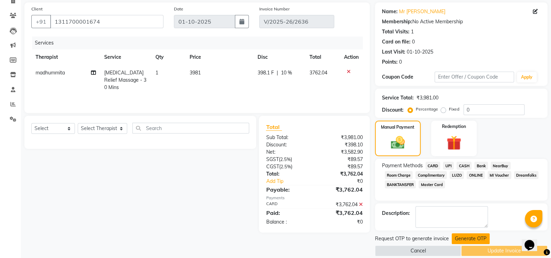
scroll to position [58, 0]
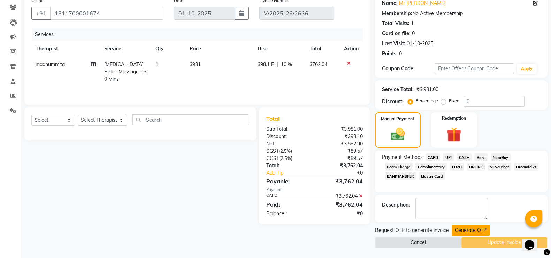
click at [473, 226] on button "Generate OTP" at bounding box center [470, 230] width 38 height 11
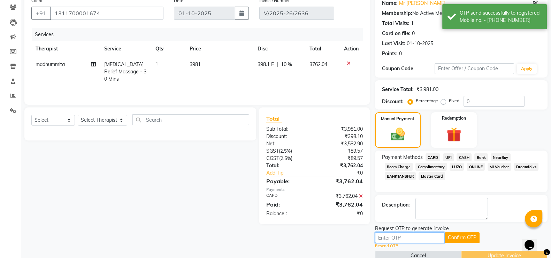
click at [421, 235] on input "text" at bounding box center [410, 238] width 70 height 11
paste input "3103"
type input "3103"
drag, startPoint x: 465, startPoint y: 227, endPoint x: 464, endPoint y: 235, distance: 8.4
click at [465, 233] on div "Request OTP to generate invoice 3103 Confirm OTP Resend OTP" at bounding box center [461, 237] width 172 height 24
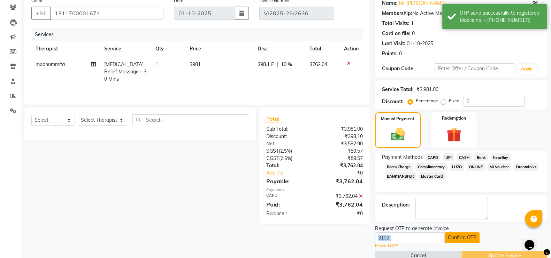
click at [464, 235] on button "Confirm OTP" at bounding box center [461, 238] width 35 height 11
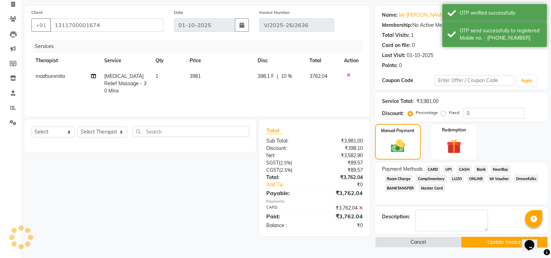
scroll to position [46, 0]
click at [487, 243] on button "Update Invoice" at bounding box center [504, 243] width 86 height 11
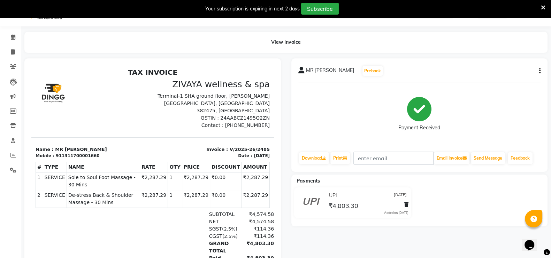
scroll to position [16, 0]
click at [539, 71] on icon "button" at bounding box center [539, 71] width 1 height 0
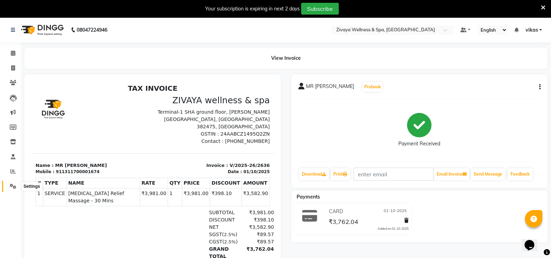
click at [7, 184] on span at bounding box center [13, 187] width 12 height 8
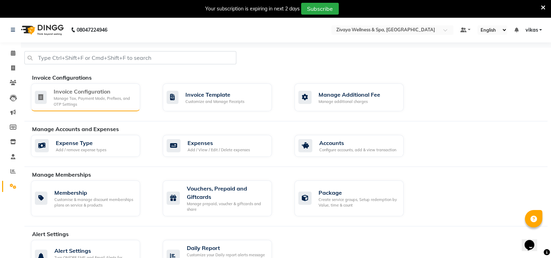
click at [78, 103] on div "Manage Tax, Payment Mode, Prefixes, and OTP Settings" at bounding box center [94, 101] width 81 height 11
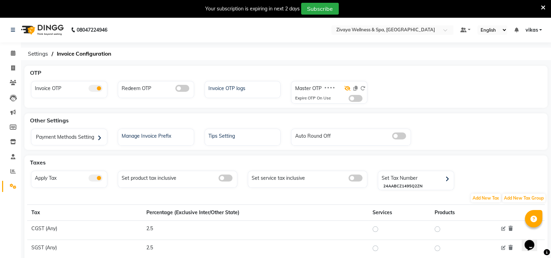
click at [346, 90] on icon at bounding box center [347, 88] width 6 height 5
click at [355, 88] on icon at bounding box center [355, 88] width 4 height 5
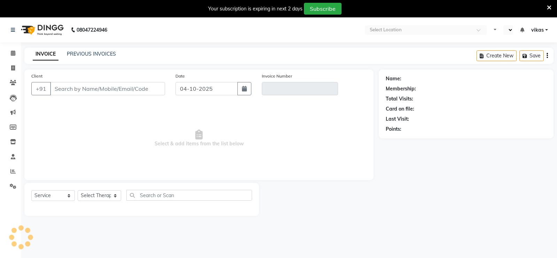
select select "service"
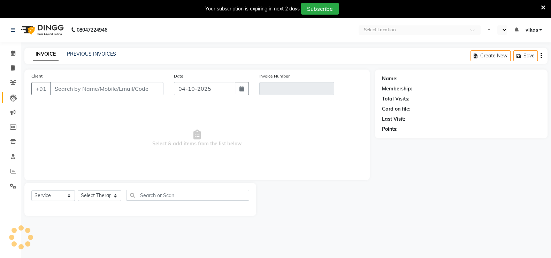
select select "en"
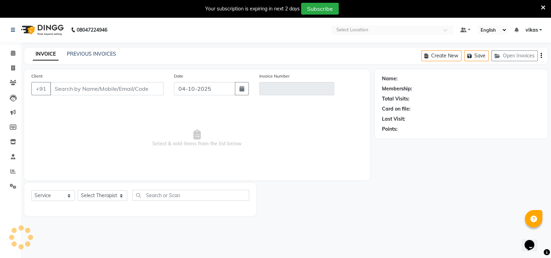
type input "1311700001660"
type input "V/2025-26/2485"
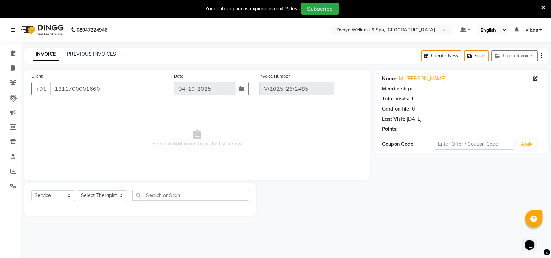
type input "[DATE]"
select select "select"
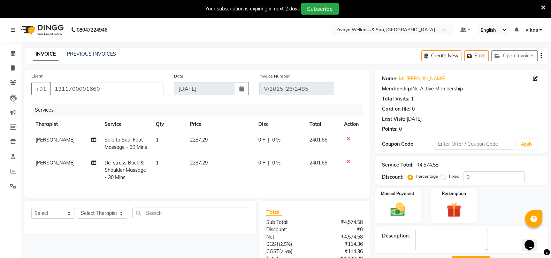
click at [541, 6] on icon at bounding box center [543, 8] width 5 height 6
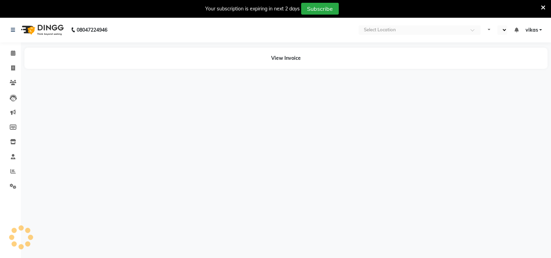
select select "en"
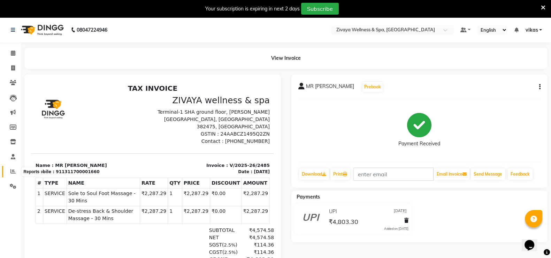
click at [13, 171] on icon at bounding box center [12, 171] width 5 height 5
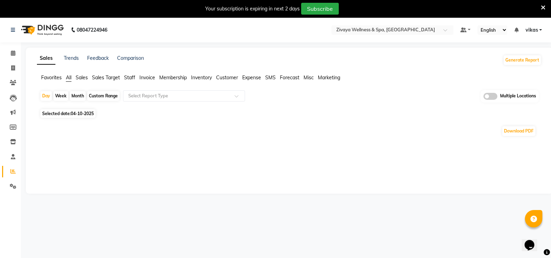
click at [87, 116] on span "04-10-2025" at bounding box center [82, 113] width 23 height 5
select select "10"
select select "2025"
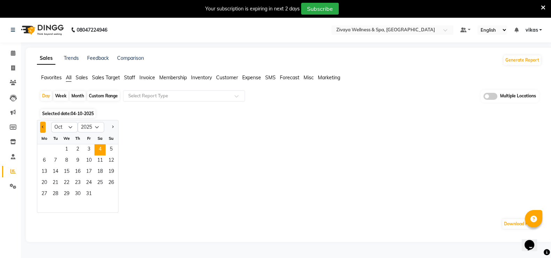
click at [42, 127] on button "Previous month" at bounding box center [43, 127] width 6 height 11
select select "9"
click at [68, 180] on span "24" at bounding box center [66, 183] width 11 height 11
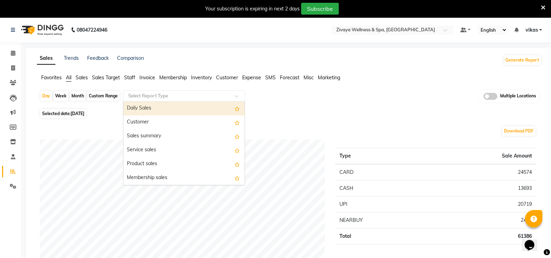
click at [148, 95] on input "text" at bounding box center [177, 96] width 100 height 7
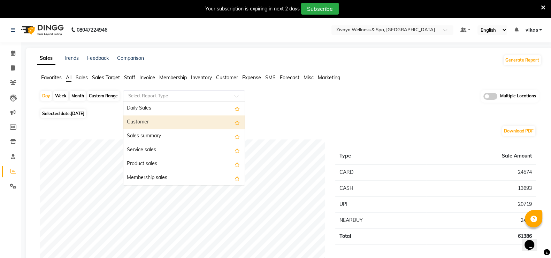
click at [161, 123] on div "Customer" at bounding box center [183, 123] width 121 height 14
select select "filtered_report"
select select "csv"
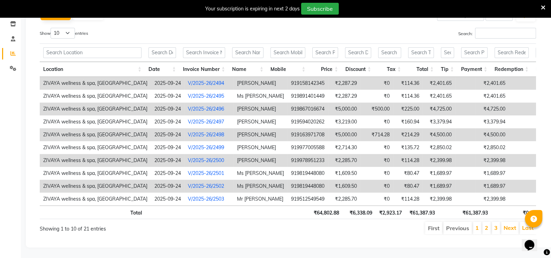
scroll to position [124, 0]
click at [65, 28] on select "10 25 50 100" at bounding box center [63, 33] width 24 height 11
select select "25"
click at [52, 28] on select "10 25 50 100" at bounding box center [63, 33] width 24 height 11
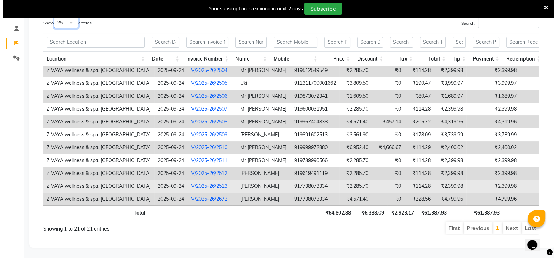
scroll to position [0, 65]
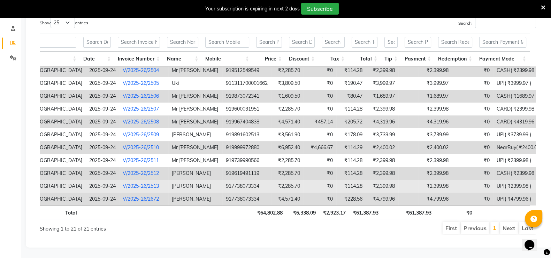
click at [134, 183] on link "V/2025-26/2513" at bounding box center [141, 186] width 36 height 6
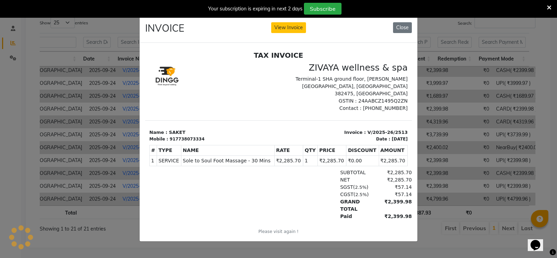
scroll to position [0, 0]
click at [300, 27] on button "View Invoice" at bounding box center [288, 27] width 35 height 11
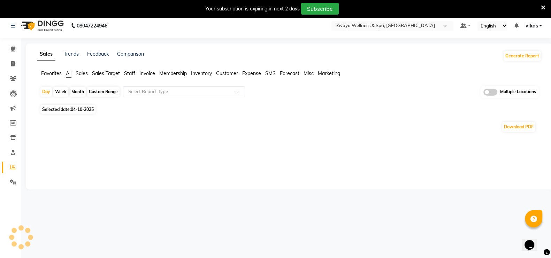
scroll to position [17, 0]
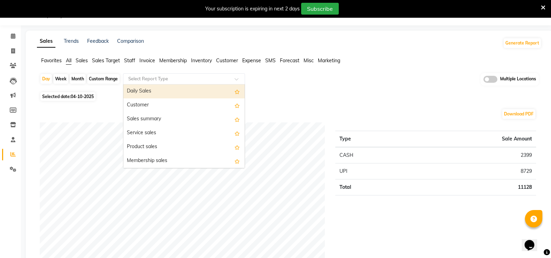
click at [158, 79] on input "text" at bounding box center [177, 79] width 100 height 7
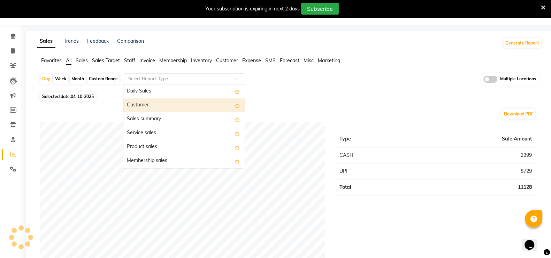
click at [156, 108] on div "Customer" at bounding box center [183, 106] width 121 height 14
select select "filtered_report"
select select "csv"
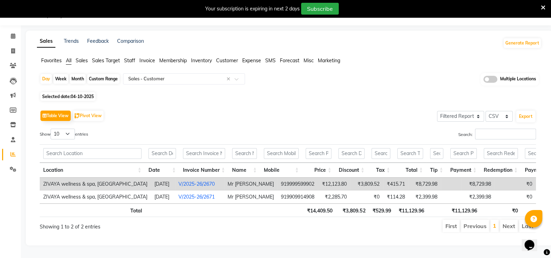
click at [75, 93] on span "Selected date: [DATE]" at bounding box center [67, 96] width 55 height 9
select select "10"
select select "2025"
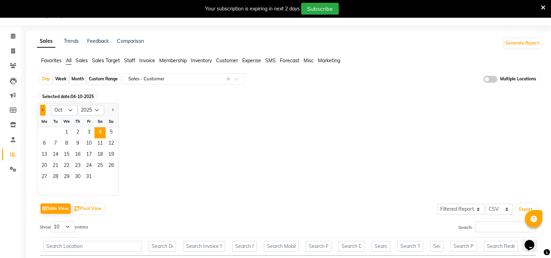
click at [40, 108] on button "Previous month" at bounding box center [43, 110] width 6 height 11
select select "9"
click at [68, 165] on span "24" at bounding box center [66, 166] width 11 height 11
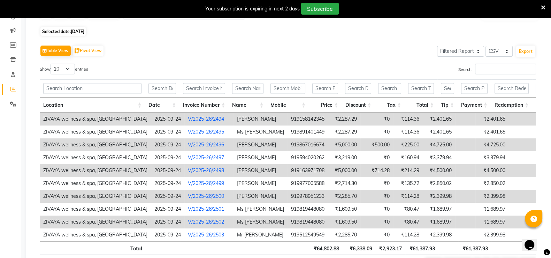
scroll to position [82, 0]
click at [64, 71] on select "10 25 50 100" at bounding box center [63, 69] width 24 height 11
select select "25"
click at [52, 64] on select "10 25 50 100" at bounding box center [63, 69] width 24 height 11
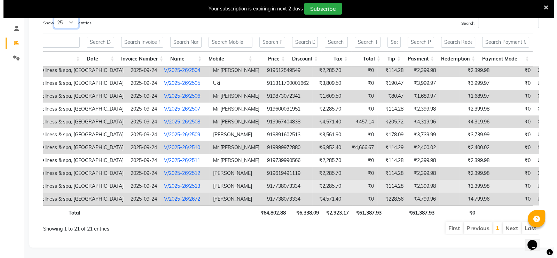
scroll to position [0, 28]
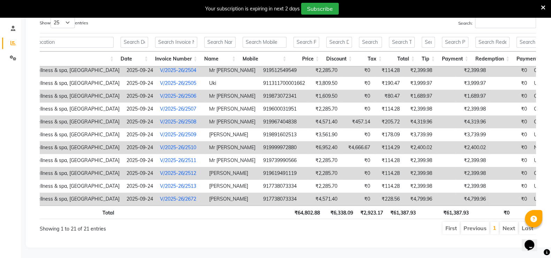
click at [170, 196] on link "V/2025-26/2672" at bounding box center [178, 199] width 36 height 6
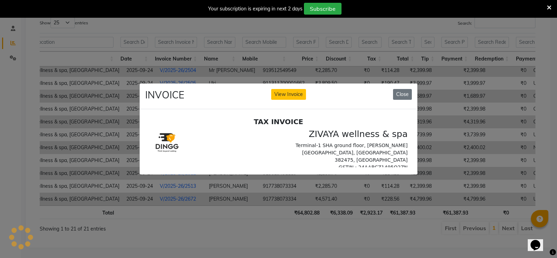
scroll to position [0, 0]
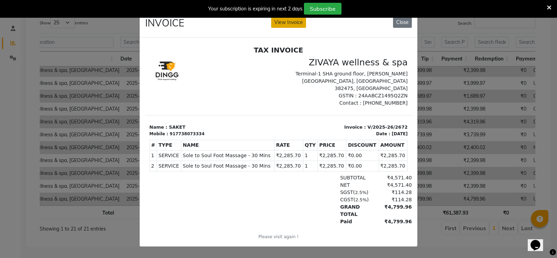
click at [282, 19] on button "View Invoice" at bounding box center [288, 22] width 35 height 11
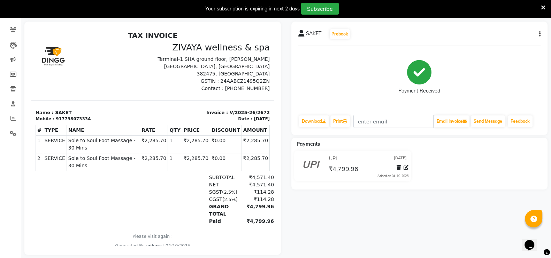
scroll to position [54, 0]
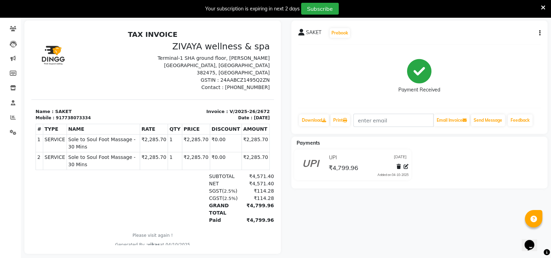
click at [539, 32] on div "SAKET Prebook Payment Received Download Print Email Invoice Send Message Feedba…" at bounding box center [419, 78] width 256 height 114
click at [539, 33] on icon "button" at bounding box center [539, 33] width 1 height 0
click at [512, 41] on div "Edit Invoice" at bounding box center [505, 41] width 48 height 9
select select "service"
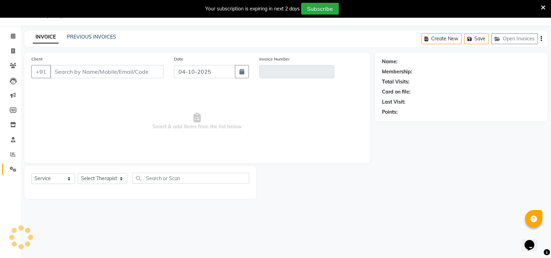
type input "7738073334"
type input "V/2025-26/2672"
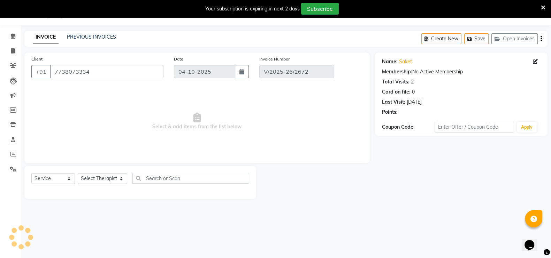
type input "[DATE]"
select select "select"
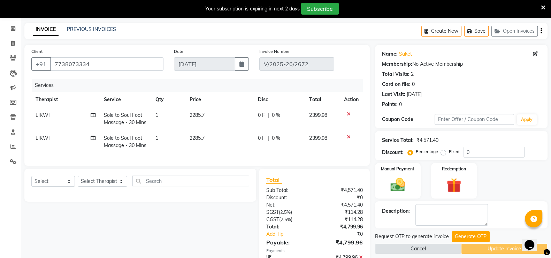
click at [347, 138] on icon at bounding box center [349, 137] width 4 height 5
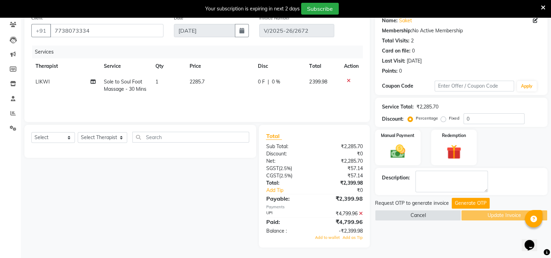
click at [359, 213] on icon at bounding box center [361, 213] width 4 height 5
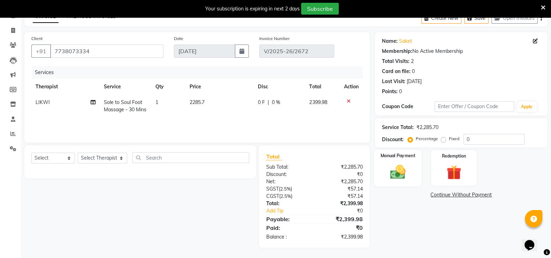
click at [394, 151] on div "Manual Payment" at bounding box center [398, 168] width 48 height 37
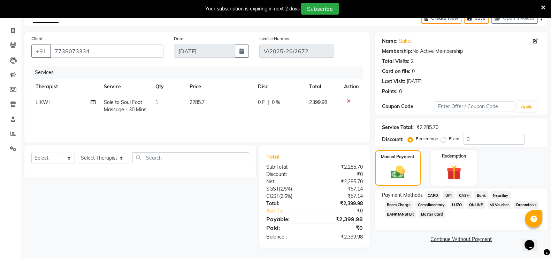
click at [449, 193] on span "UPI" at bounding box center [448, 196] width 11 height 8
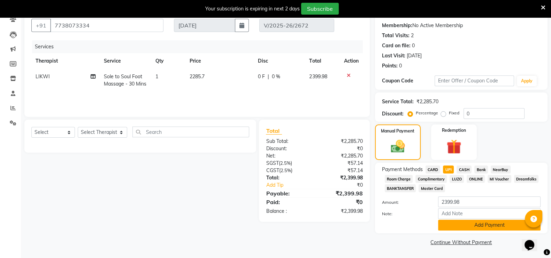
click at [467, 229] on button "Add Payment" at bounding box center [489, 225] width 102 height 11
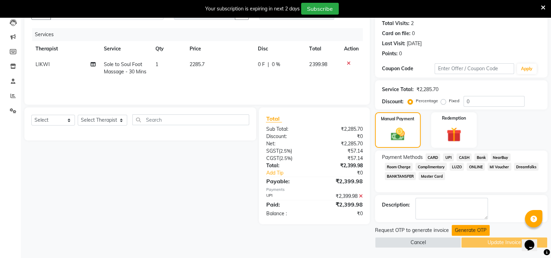
click at [457, 231] on button "Generate OTP" at bounding box center [470, 230] width 38 height 11
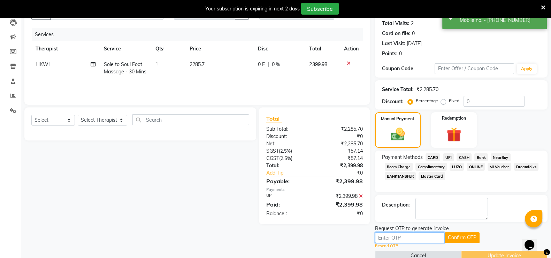
click at [422, 239] on input "text" at bounding box center [410, 238] width 70 height 11
paste input "3103"
type input "3103"
click at [469, 235] on button "Confirm OTP" at bounding box center [461, 238] width 35 height 11
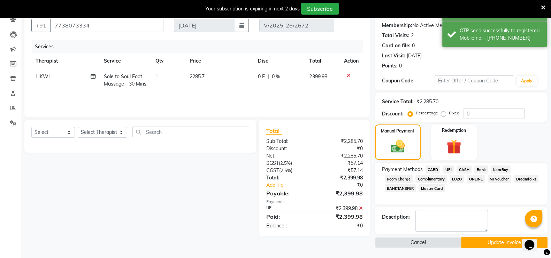
click at [477, 238] on button "Update Invoice" at bounding box center [504, 243] width 86 height 11
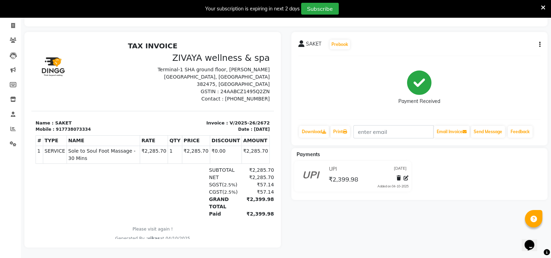
click at [539, 6] on div "Your subscription is expiring in next 2 days Subscribe" at bounding box center [272, 9] width 538 height 12
